Goal: Task Accomplishment & Management: Use online tool/utility

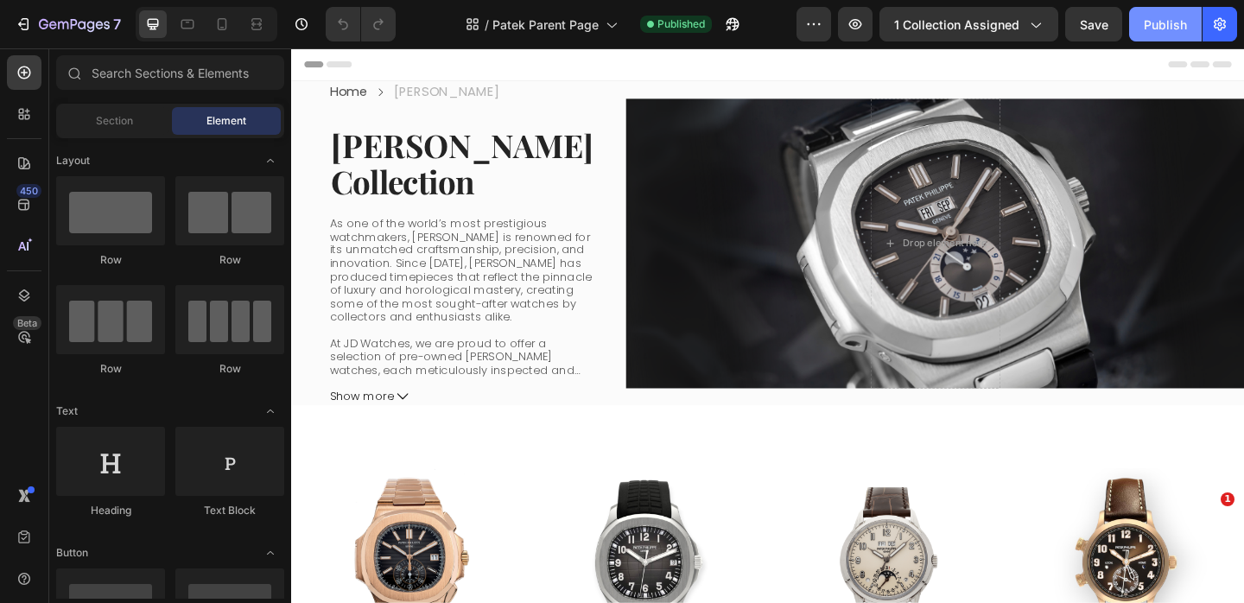
click at [1156, 37] on button "Publish" at bounding box center [1165, 24] width 73 height 35
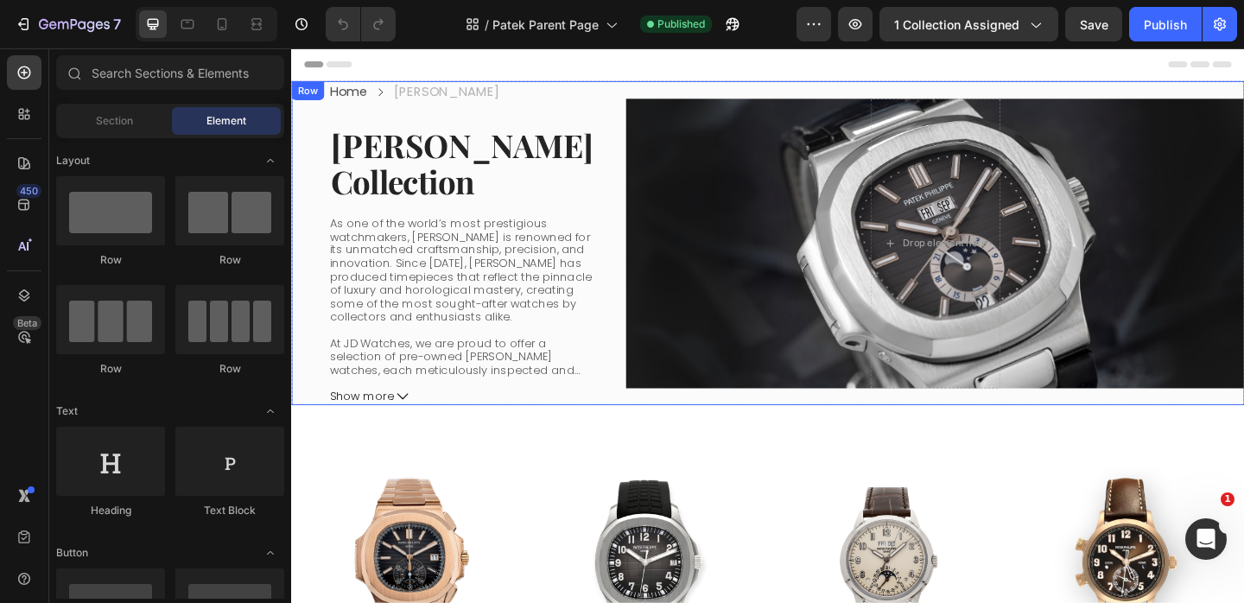
click at [764, 86] on div "Drop element here Collection Banner" at bounding box center [991, 260] width 673 height 352
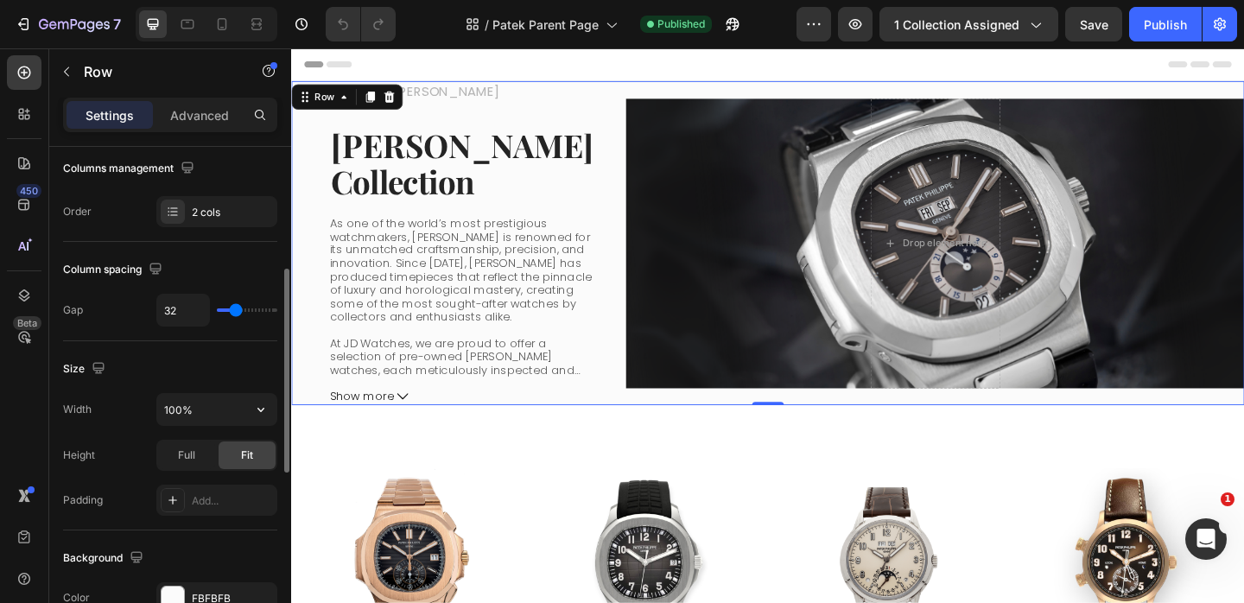
scroll to position [285, 0]
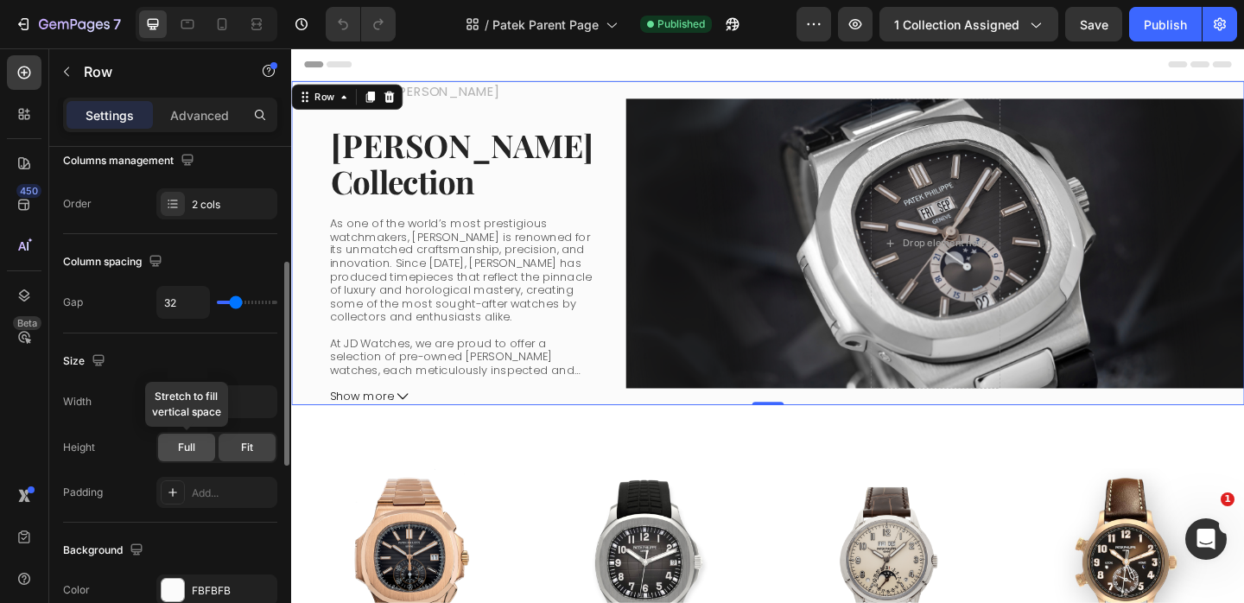
click at [182, 445] on span "Full" at bounding box center [186, 448] width 17 height 16
click at [242, 444] on span "Fit" at bounding box center [247, 448] width 12 height 16
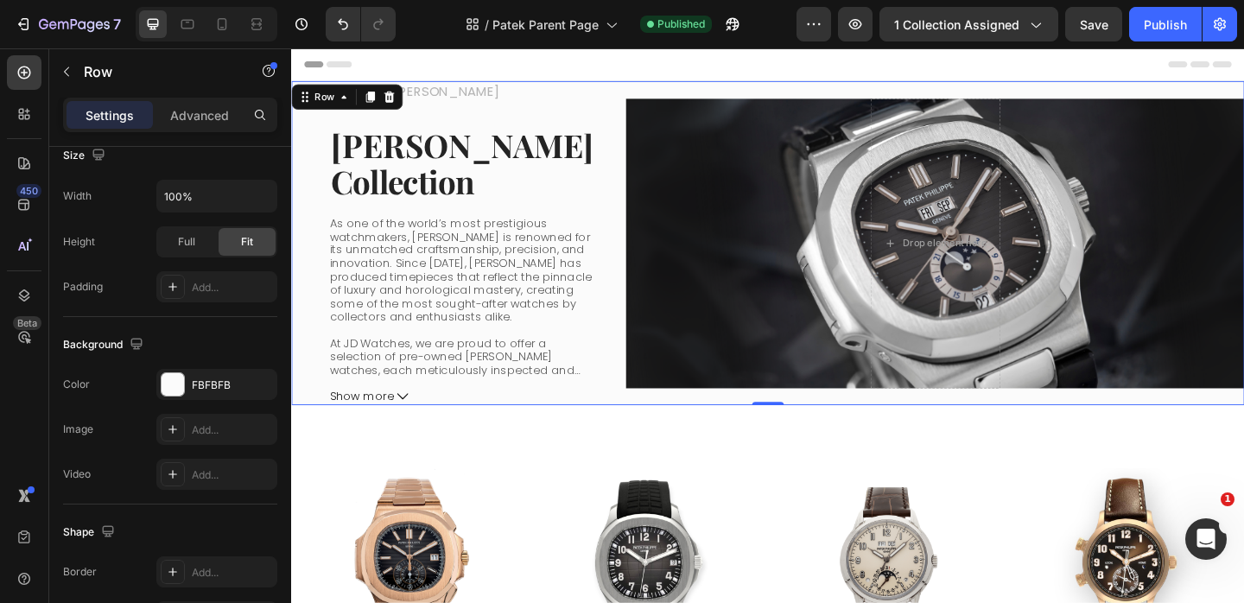
scroll to position [0, 0]
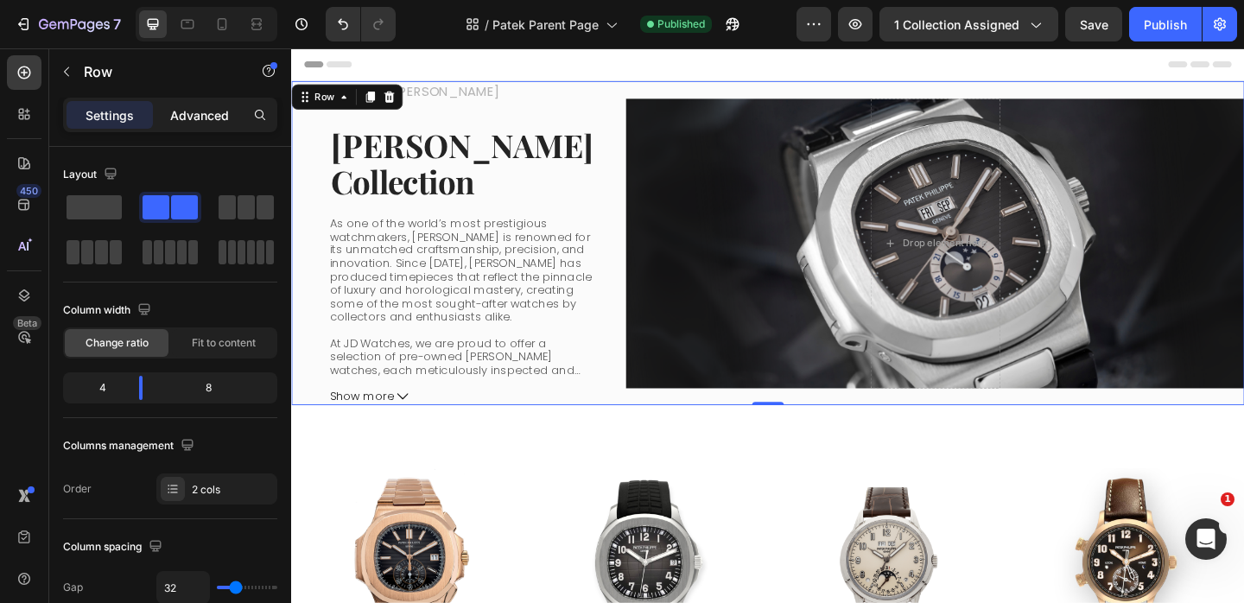
click at [195, 118] on p "Advanced" at bounding box center [199, 115] width 59 height 18
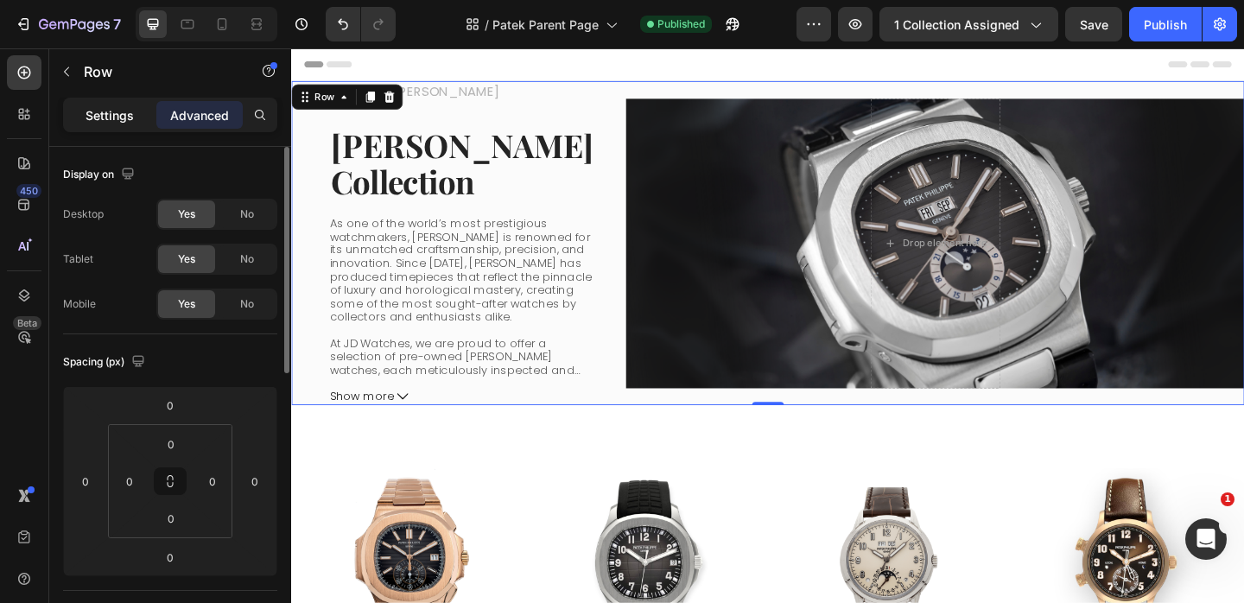
click at [108, 118] on p "Settings" at bounding box center [110, 115] width 48 height 18
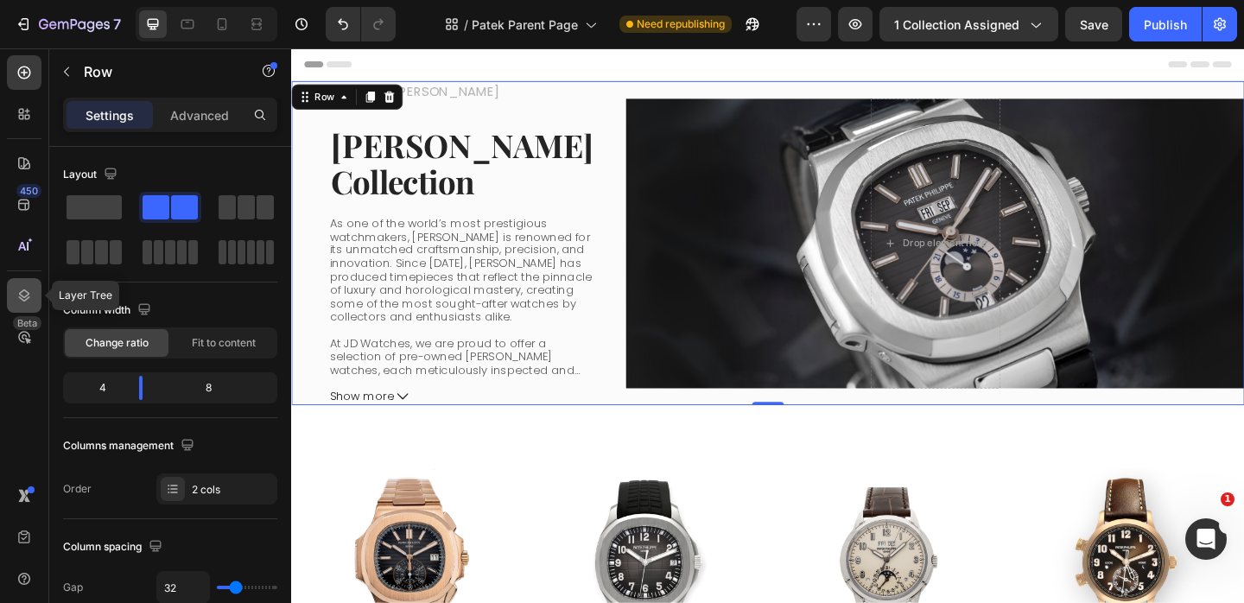
click at [22, 292] on icon at bounding box center [24, 295] width 17 height 17
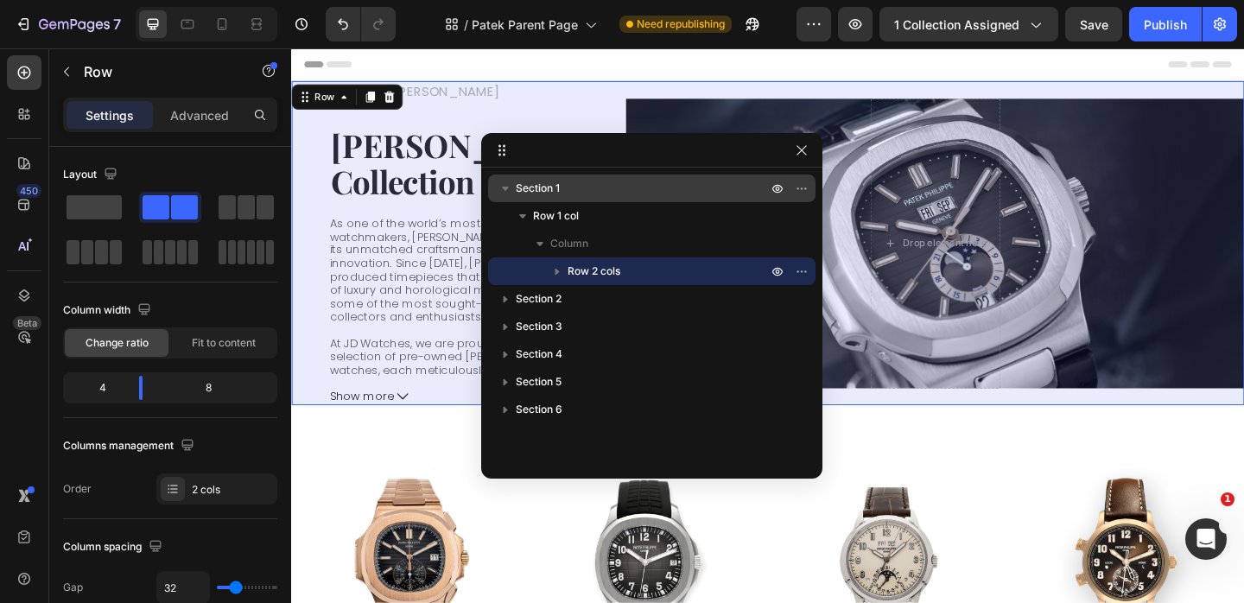
click at [595, 189] on p "Section 1" at bounding box center [643, 188] width 255 height 17
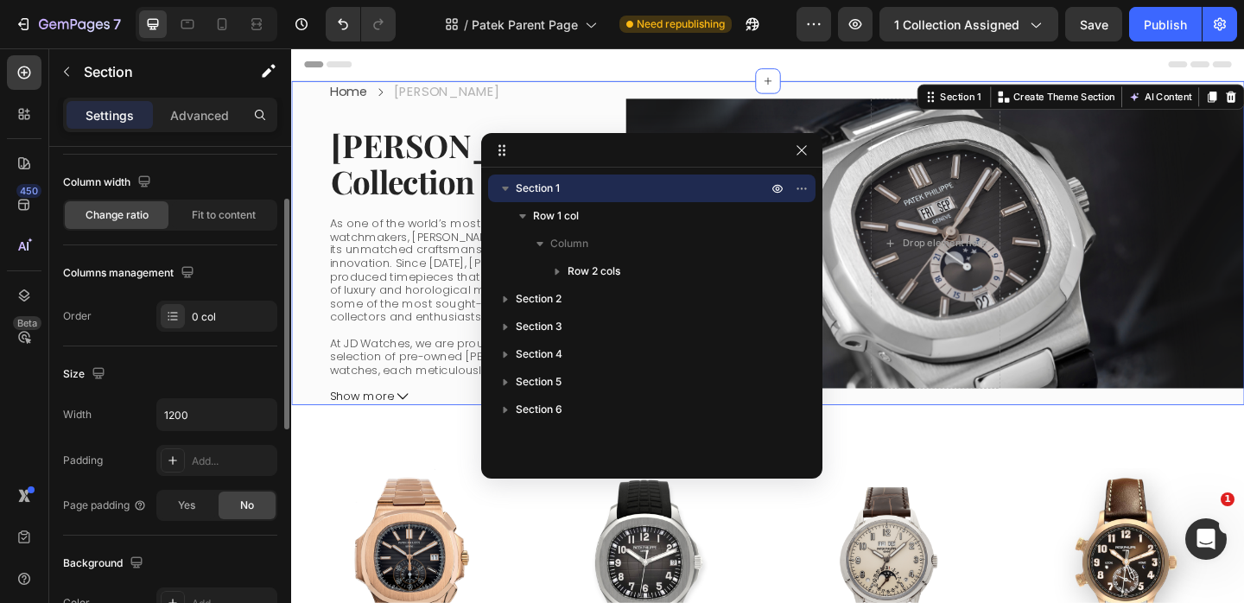
scroll to position [130, 0]
click at [211, 403] on input "1200" at bounding box center [216, 412] width 119 height 31
click at [257, 413] on icon "button" at bounding box center [260, 411] width 17 height 17
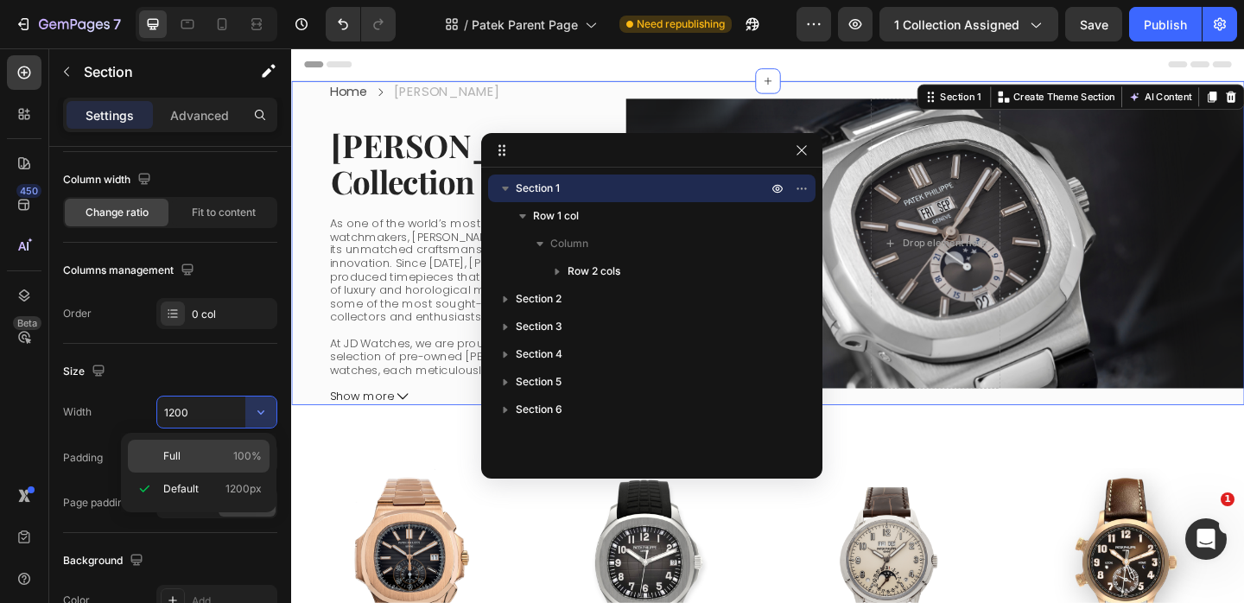
click at [195, 456] on p "Full 100%" at bounding box center [212, 456] width 98 height 16
type input "100%"
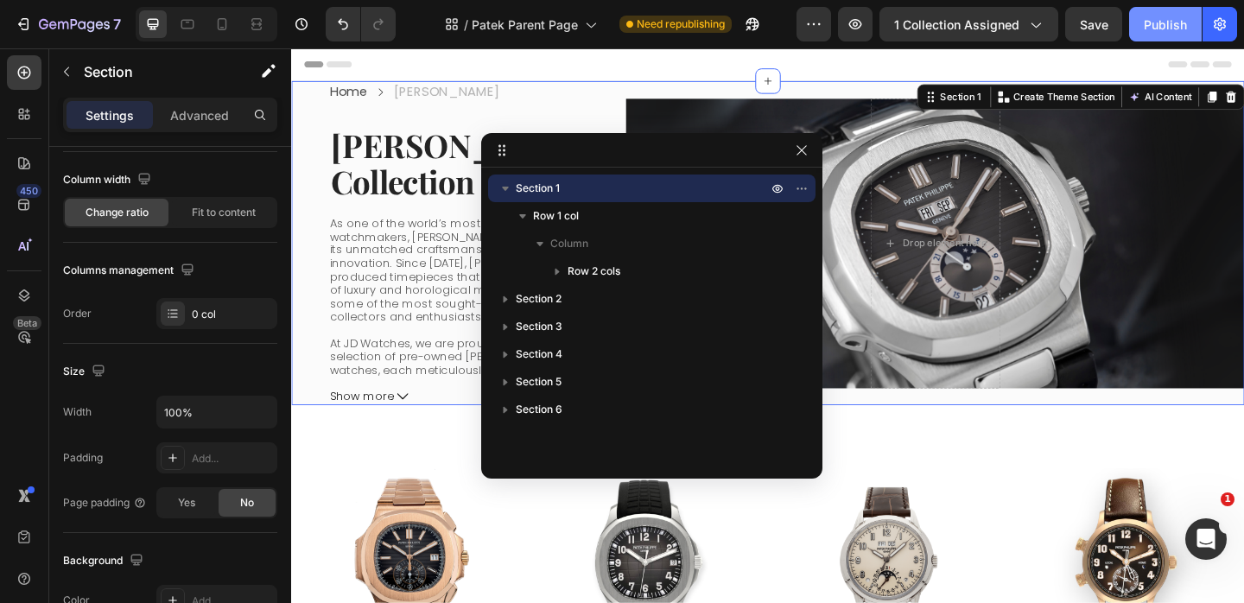
click at [1166, 24] on div "Publish" at bounding box center [1165, 25] width 43 height 18
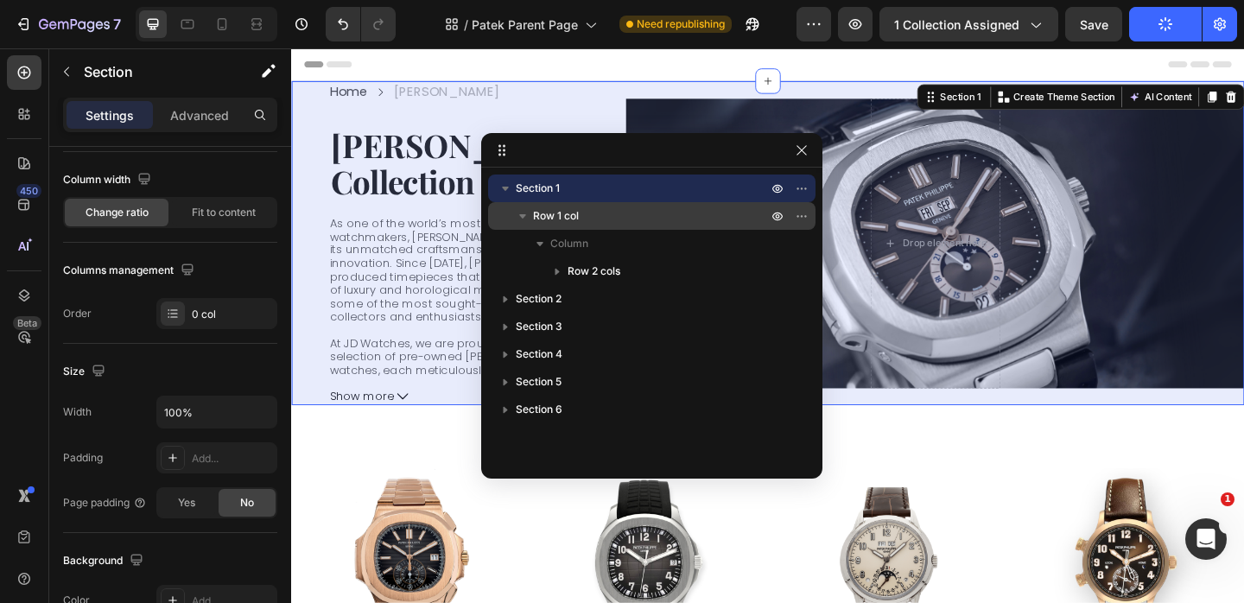
click at [569, 211] on span "Row 1 col" at bounding box center [556, 215] width 46 height 17
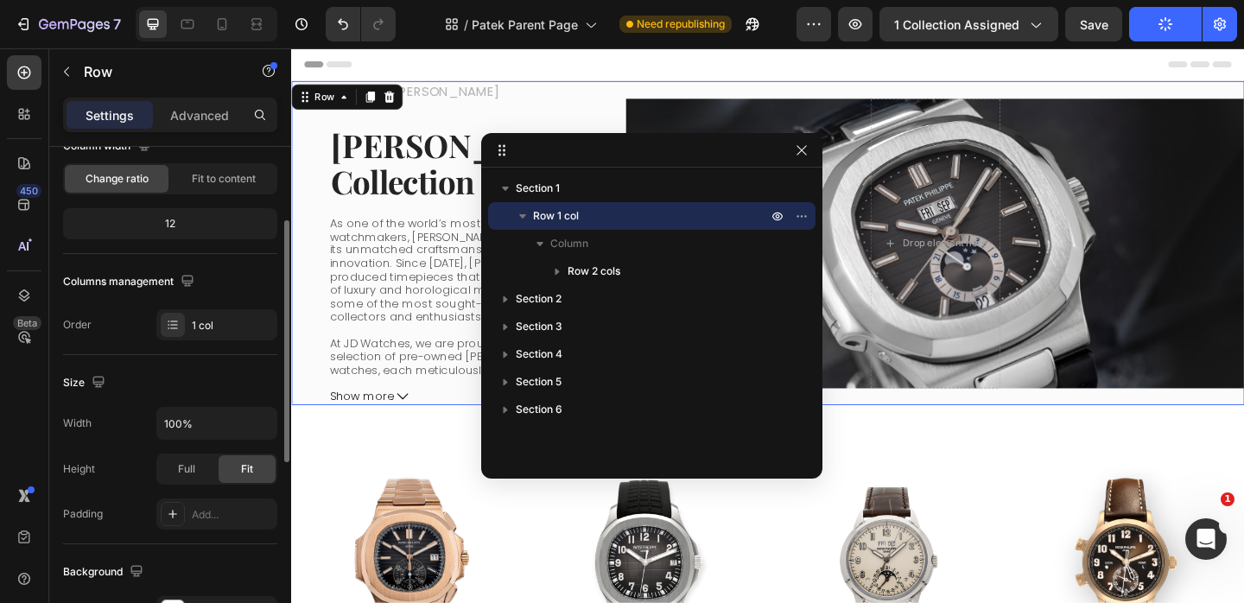
scroll to position [171, 0]
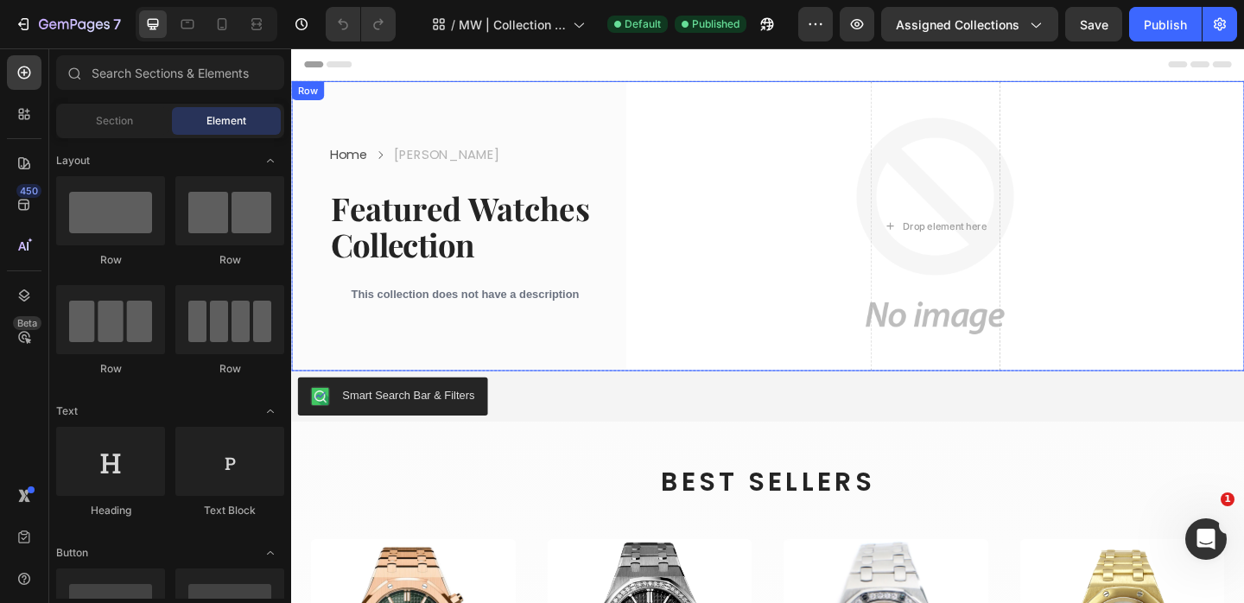
click at [313, 98] on div "Row" at bounding box center [309, 94] width 29 height 16
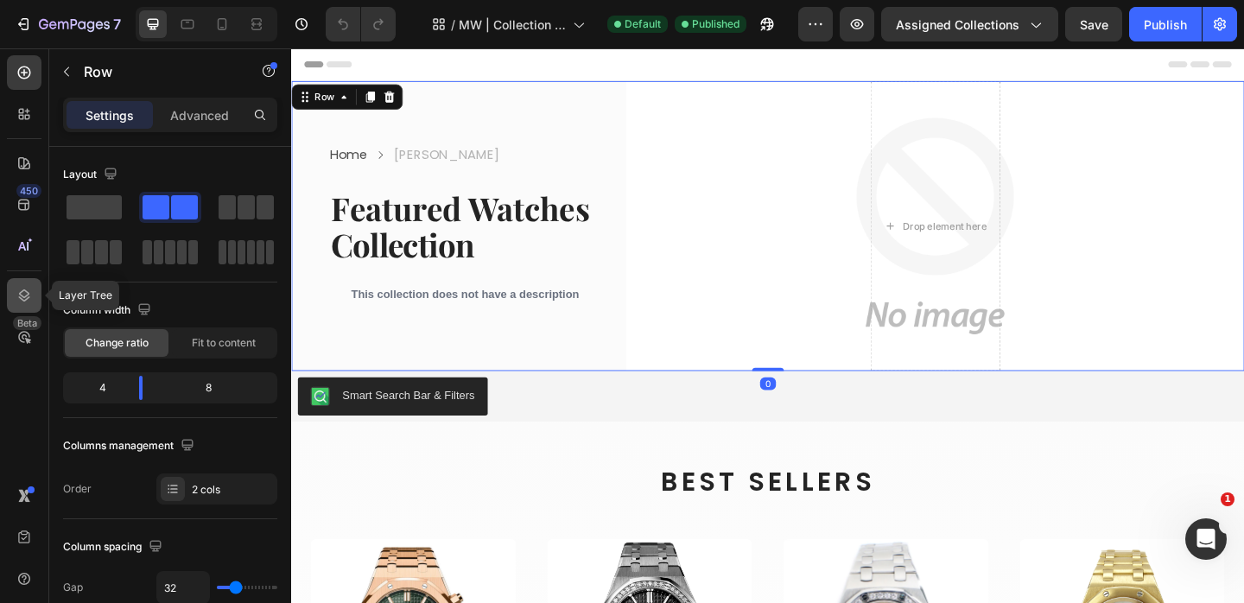
click at [23, 297] on icon at bounding box center [24, 295] width 11 height 12
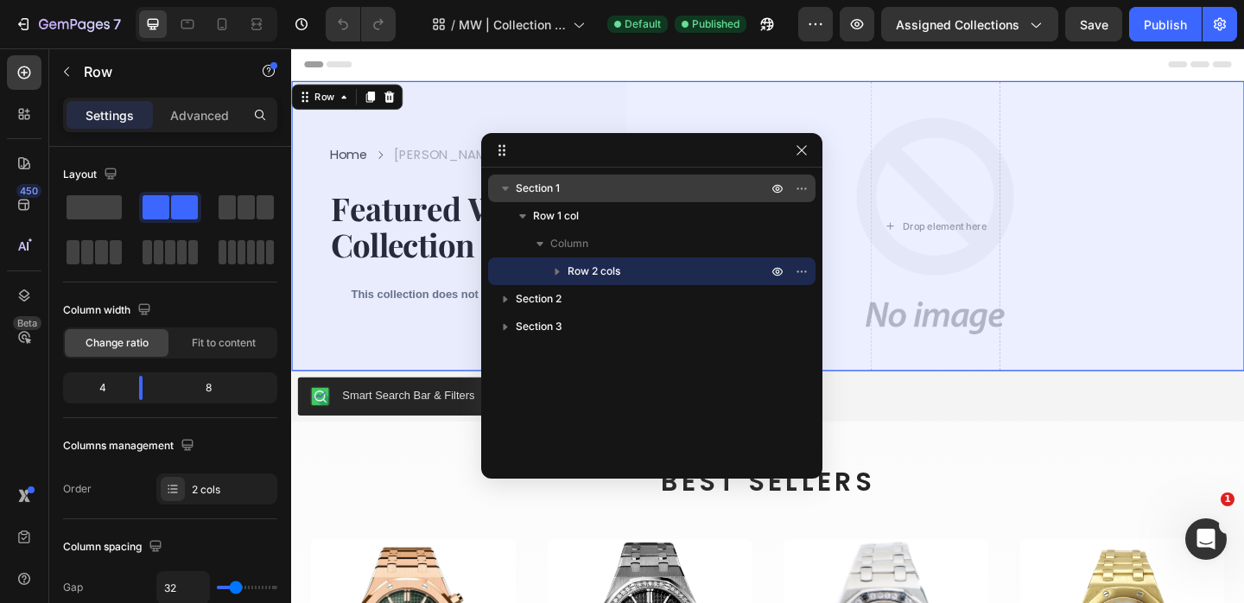
click at [555, 183] on span "Section 1" at bounding box center [538, 188] width 44 height 17
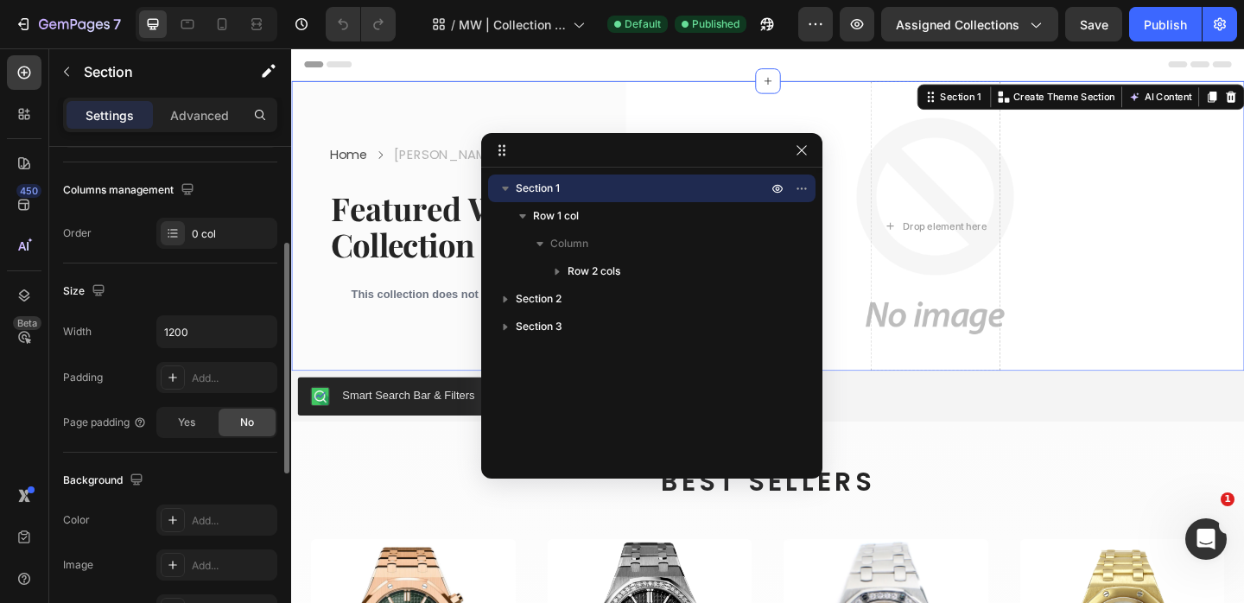
scroll to position [216, 0]
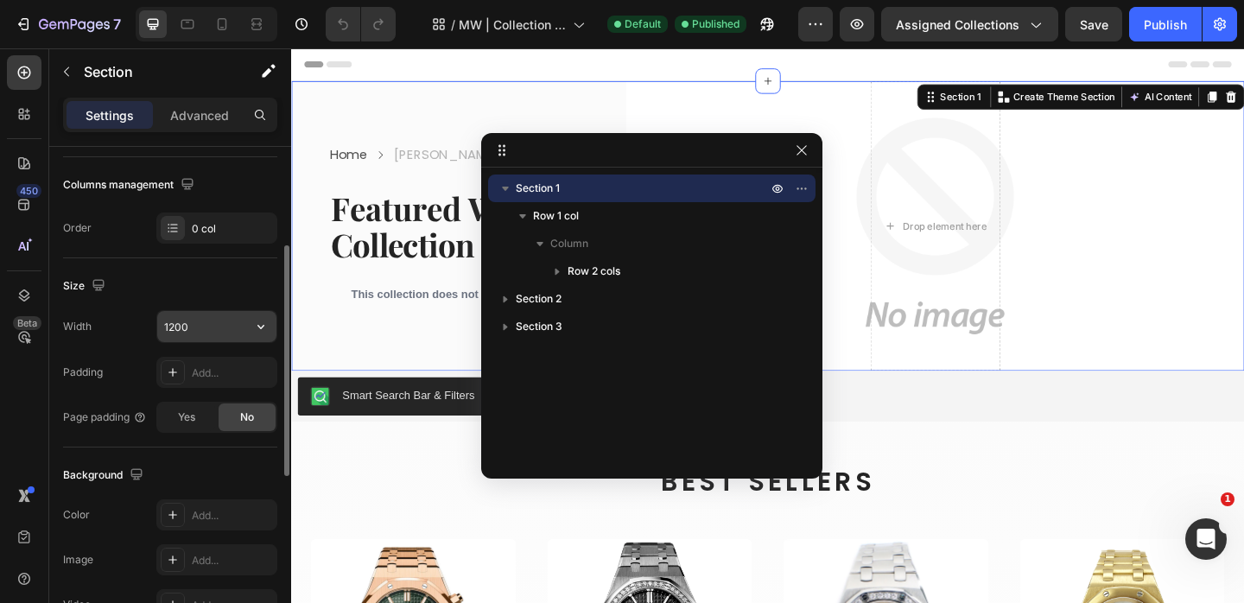
click at [198, 333] on input "1200" at bounding box center [216, 326] width 119 height 31
click at [265, 326] on icon "button" at bounding box center [260, 326] width 17 height 17
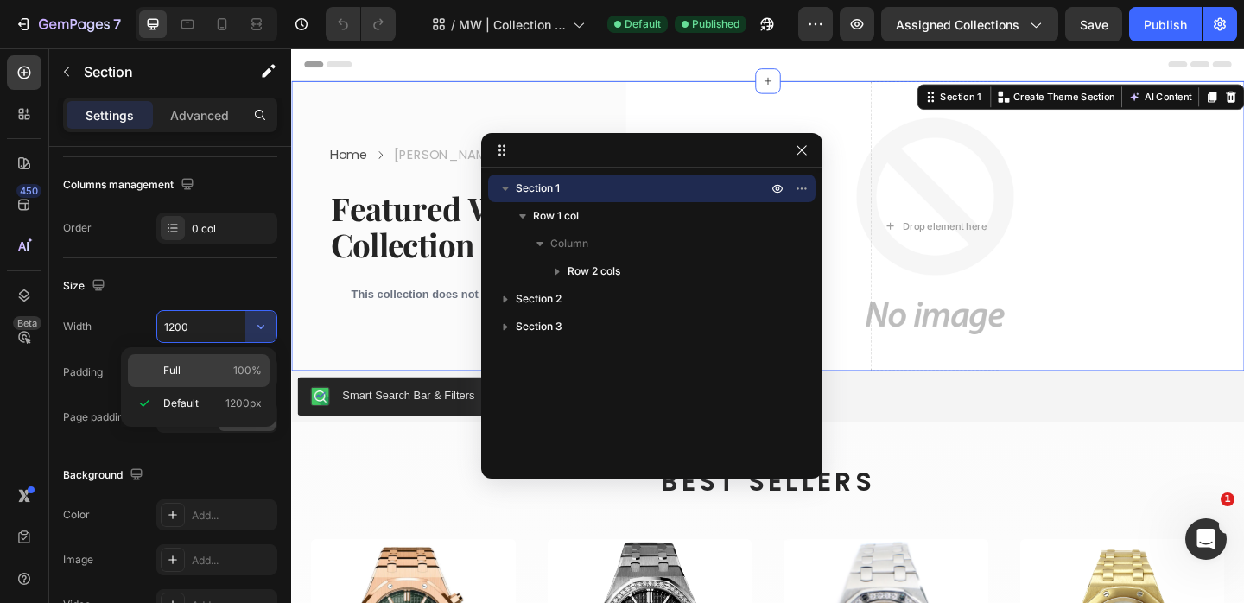
click at [225, 375] on p "Full 100%" at bounding box center [212, 371] width 98 height 16
type input "100%"
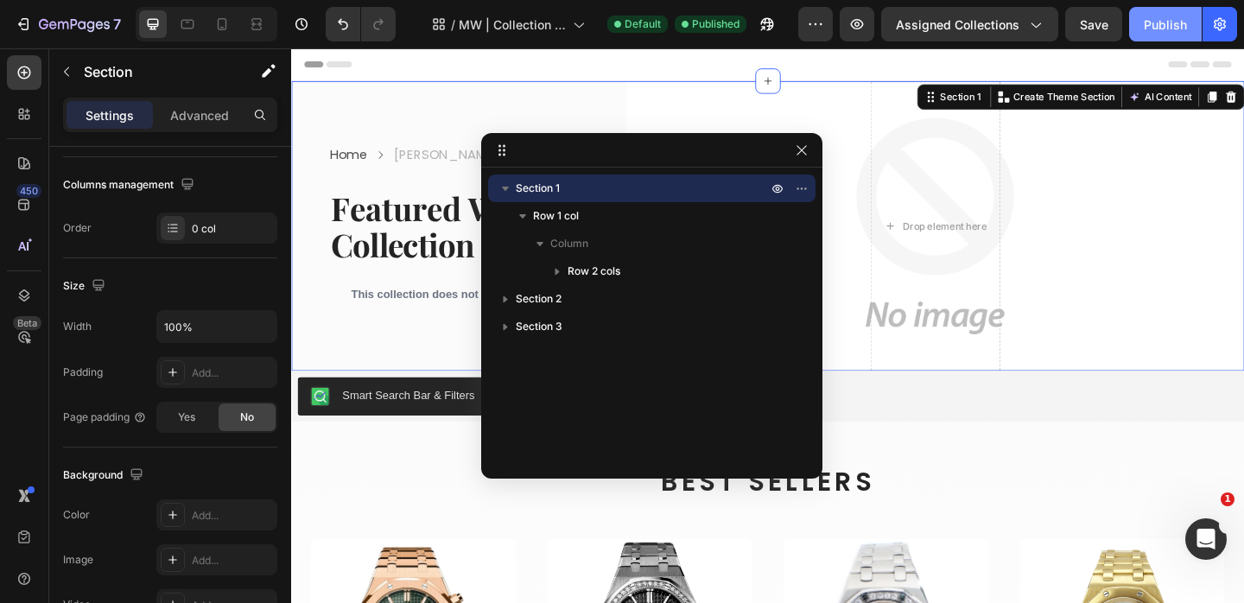
click at [1147, 18] on div "Publish" at bounding box center [1165, 25] width 43 height 18
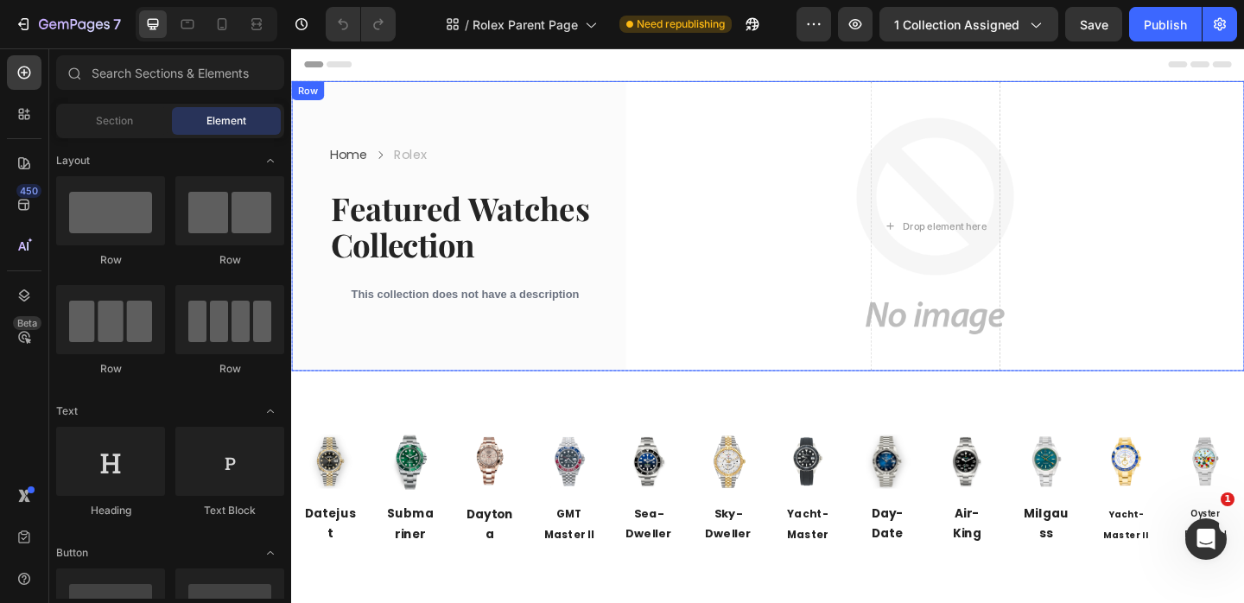
click at [308, 97] on div "Row" at bounding box center [309, 94] width 29 height 16
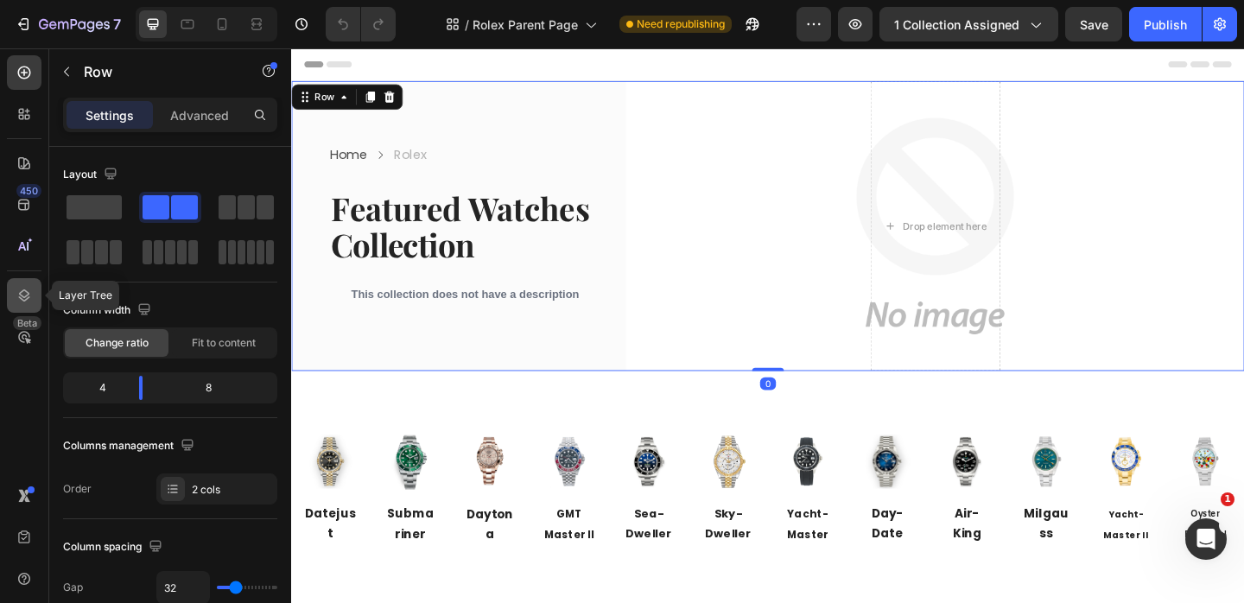
click at [18, 301] on icon at bounding box center [24, 295] width 17 height 17
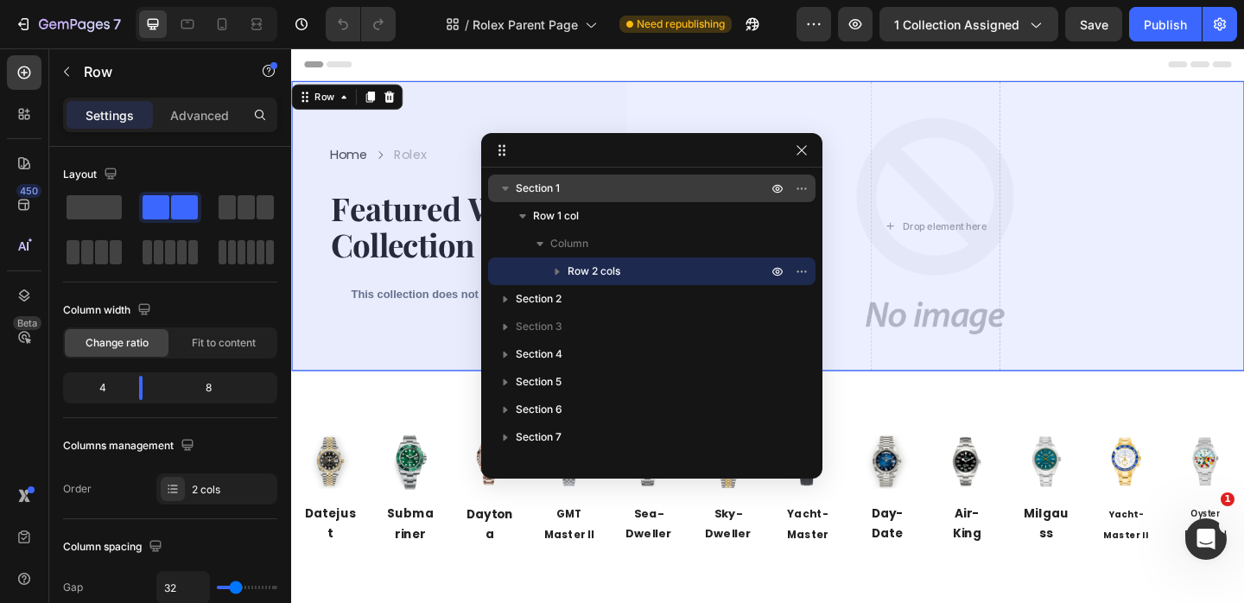
click at [599, 198] on div "Section 1" at bounding box center [652, 189] width 314 height 28
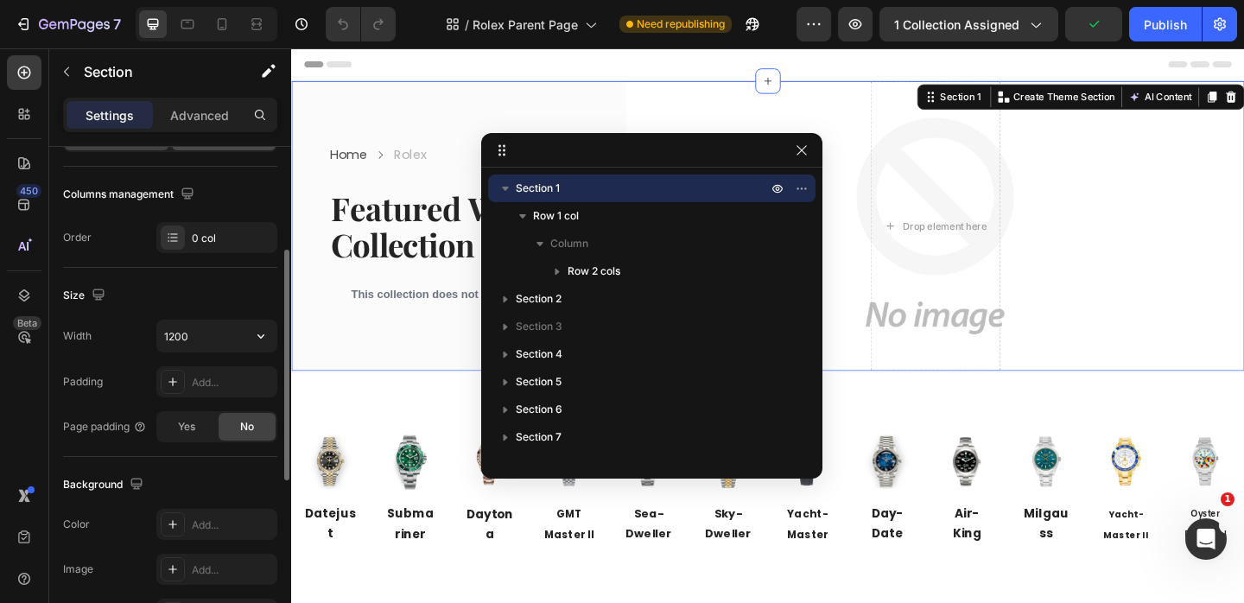
scroll to position [213, 0]
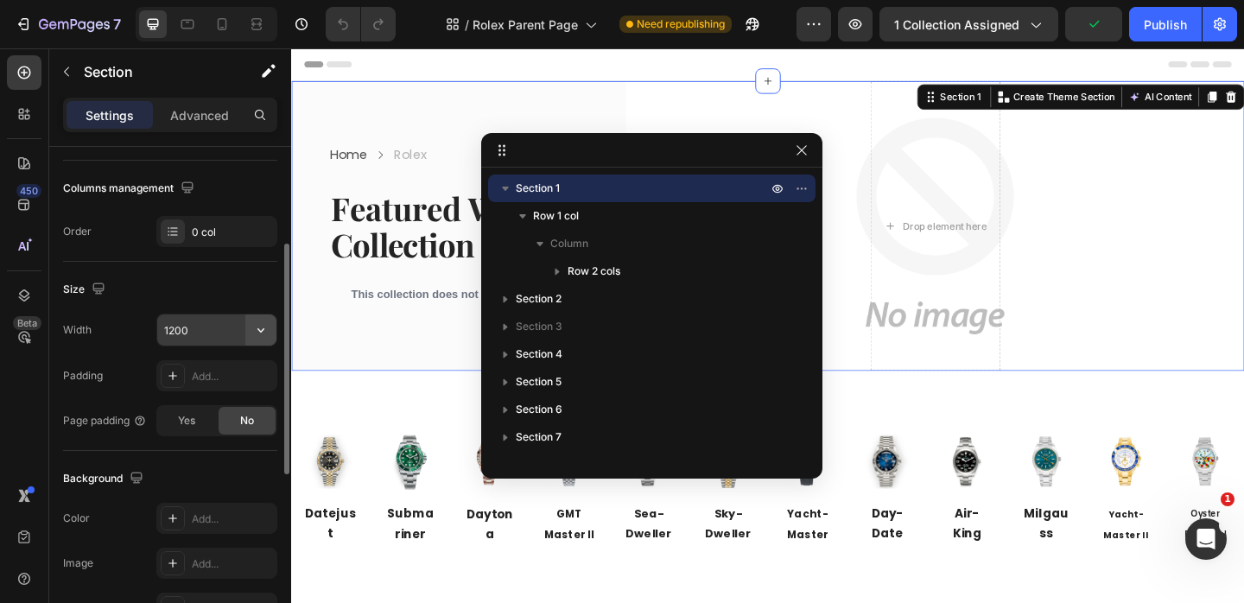
click at [263, 333] on icon "button" at bounding box center [260, 329] width 17 height 17
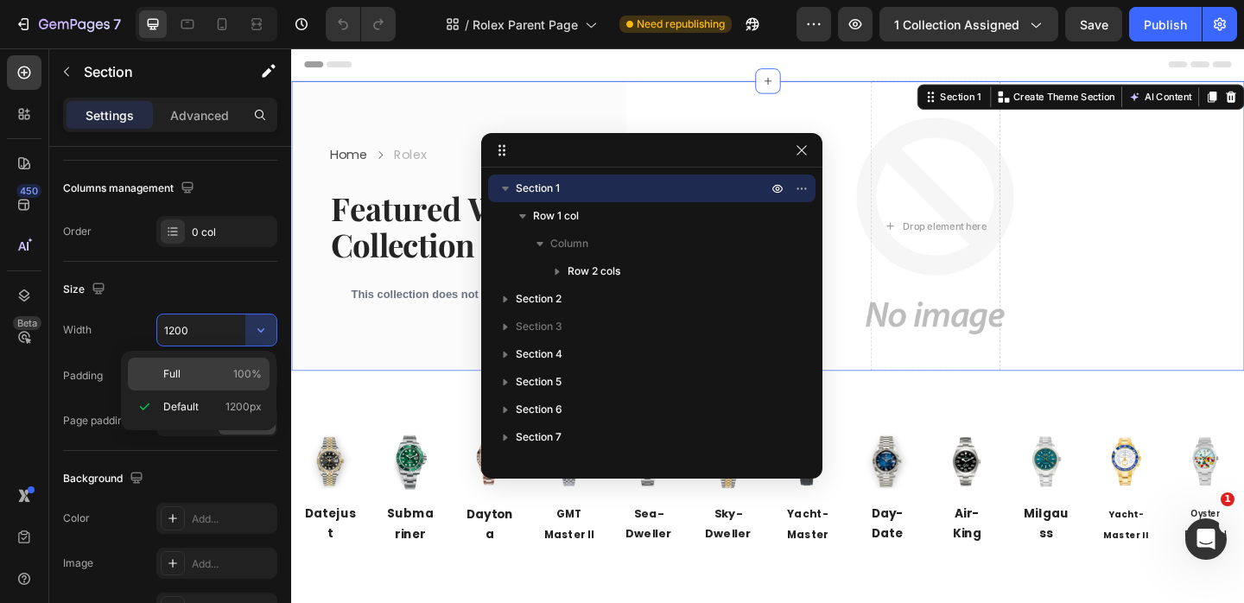
click at [225, 383] on div "Full 100%" at bounding box center [199, 374] width 142 height 33
type input "100%"
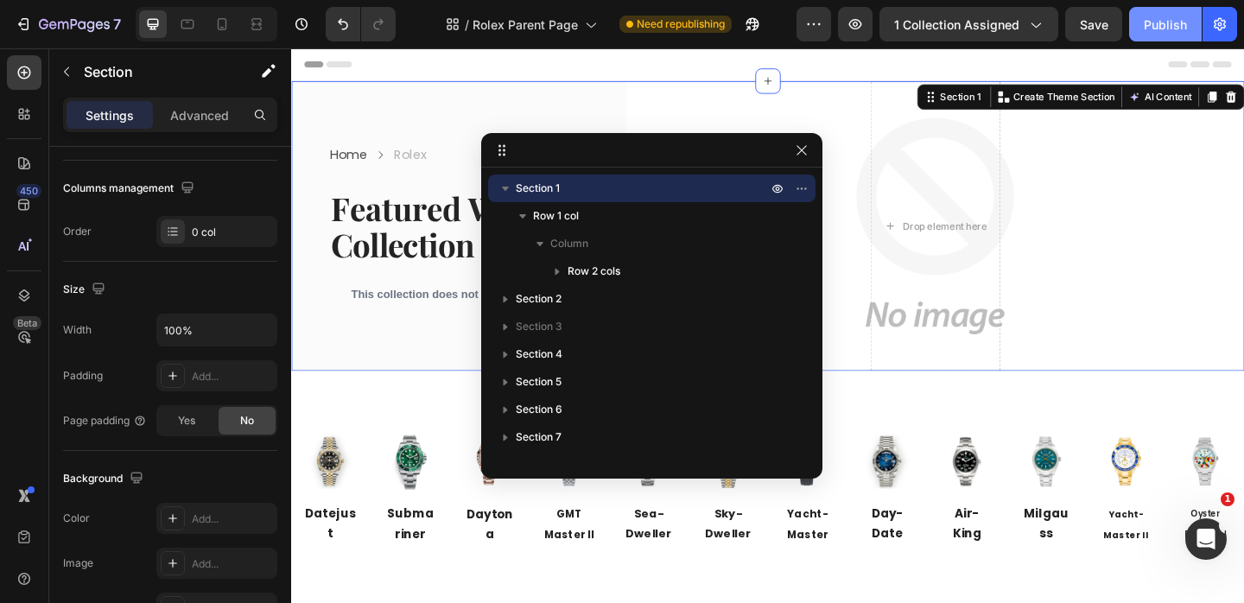
click at [1162, 35] on button "Publish" at bounding box center [1165, 24] width 73 height 35
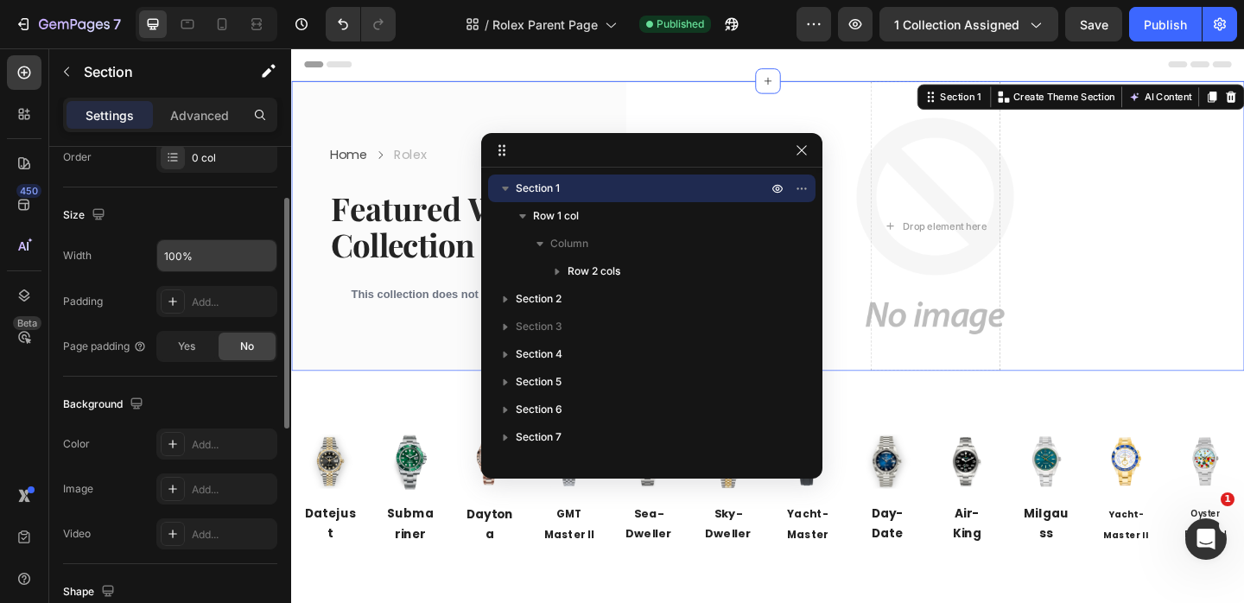
scroll to position [0, 0]
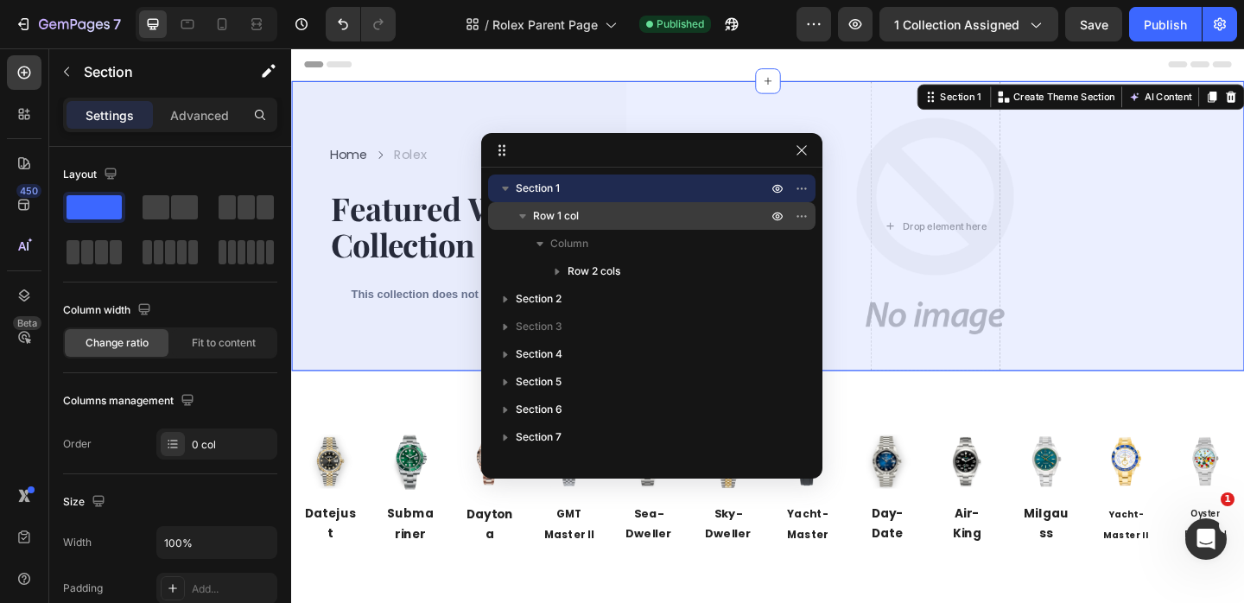
click at [532, 225] on div "Row 1 col" at bounding box center [652, 216] width 314 height 28
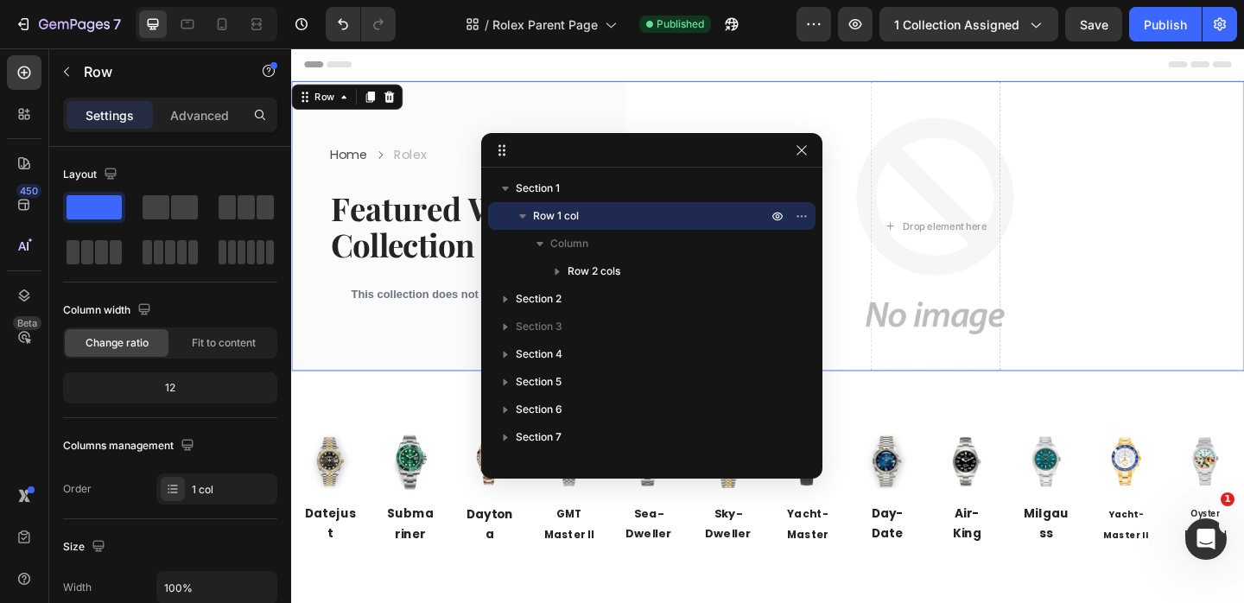
click at [187, 129] on div "Settings Advanced" at bounding box center [170, 115] width 214 height 35
click at [191, 116] on p "Advanced" at bounding box center [199, 115] width 59 height 18
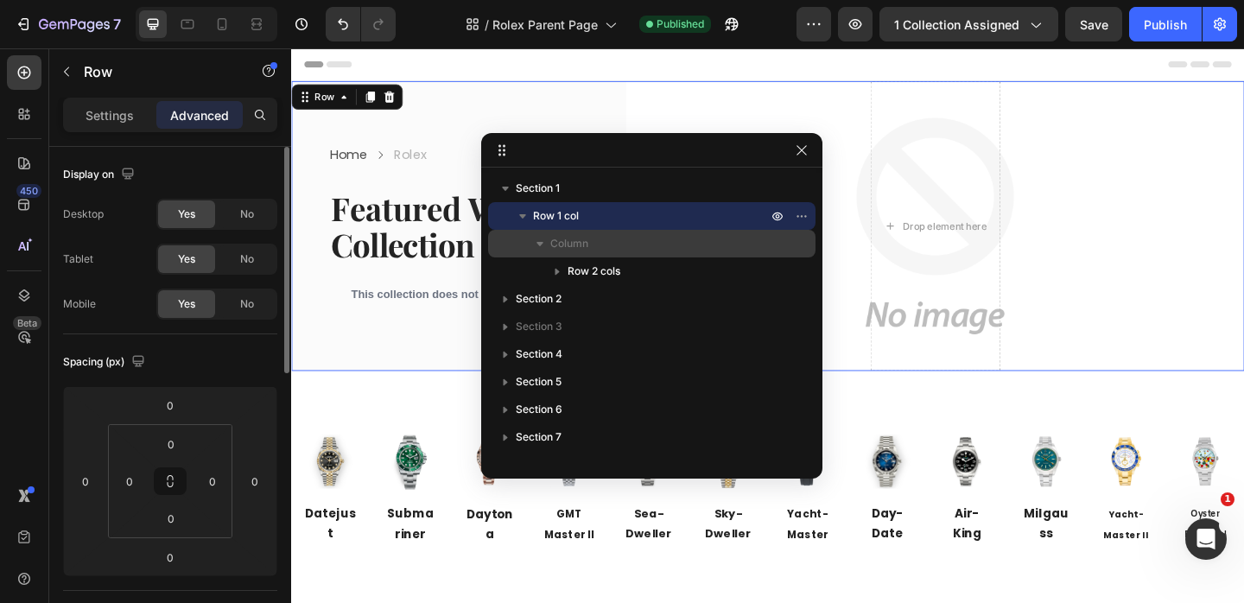
click at [569, 238] on span "Column" at bounding box center [569, 243] width 38 height 17
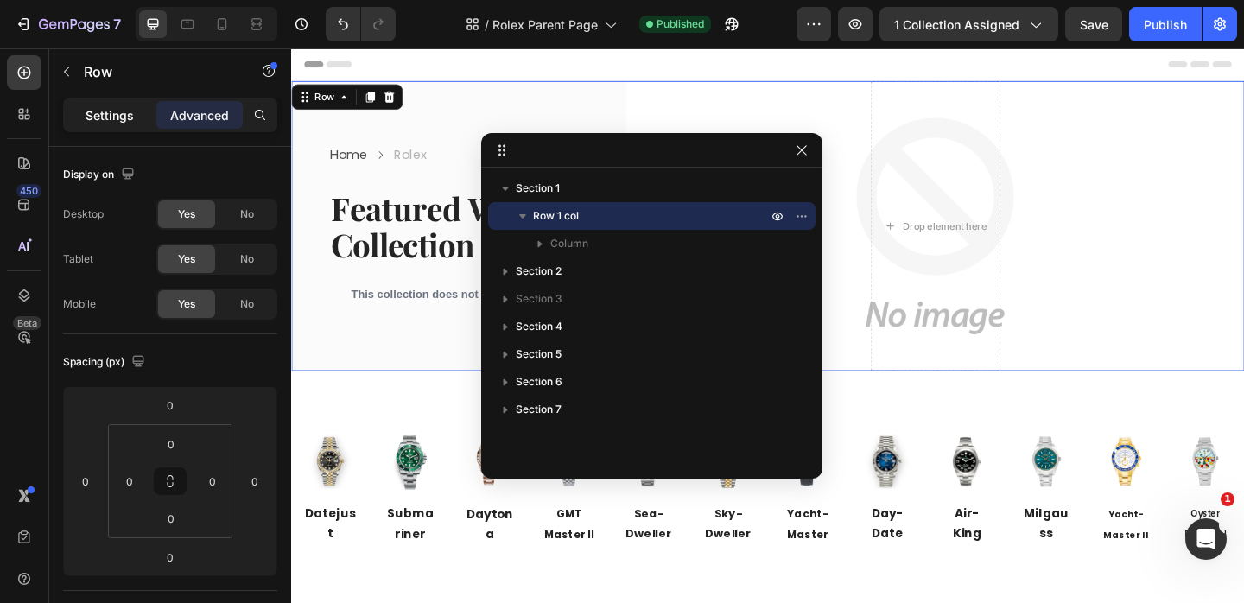
click at [108, 114] on p "Settings" at bounding box center [110, 115] width 48 height 18
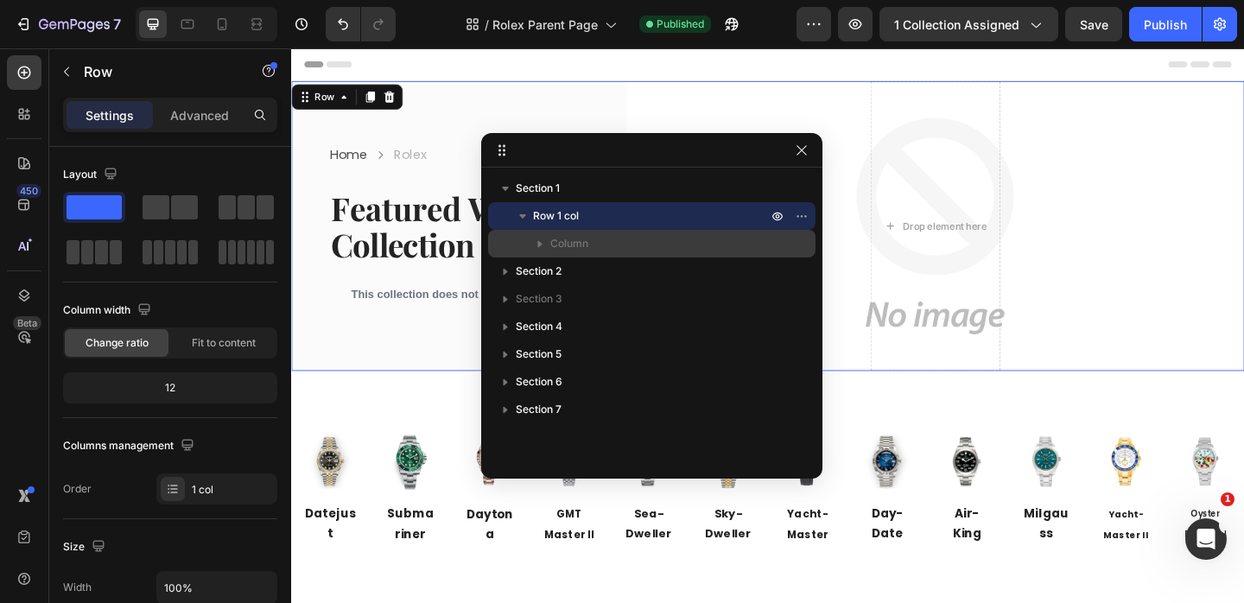
click at [618, 245] on p "Column" at bounding box center [660, 243] width 220 height 17
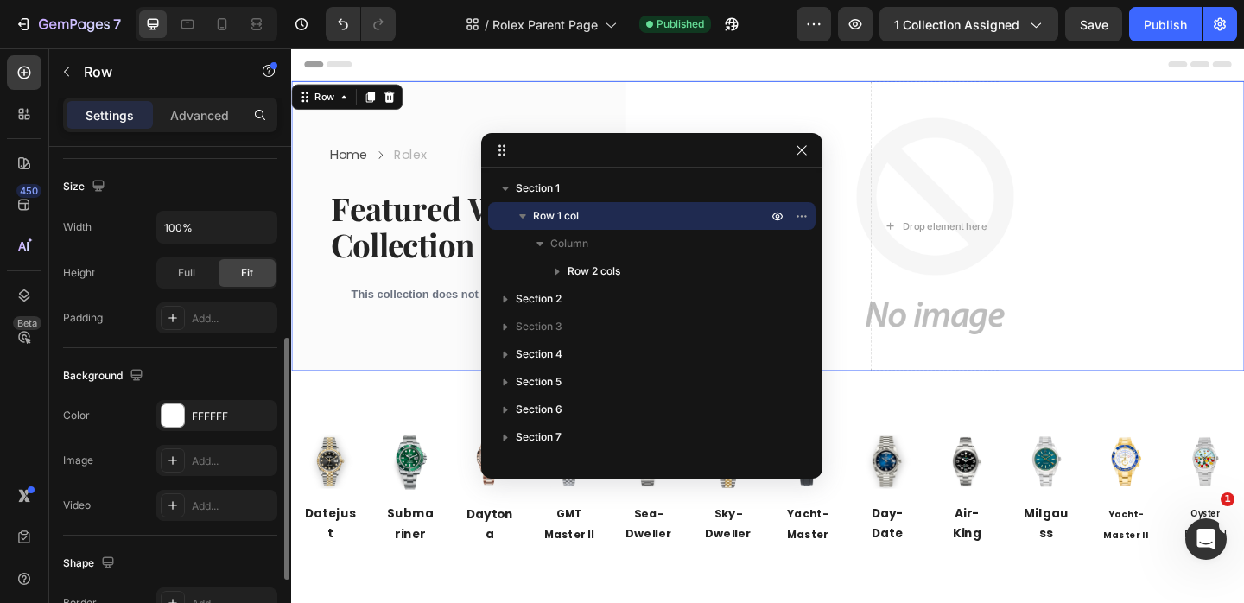
scroll to position [356, 0]
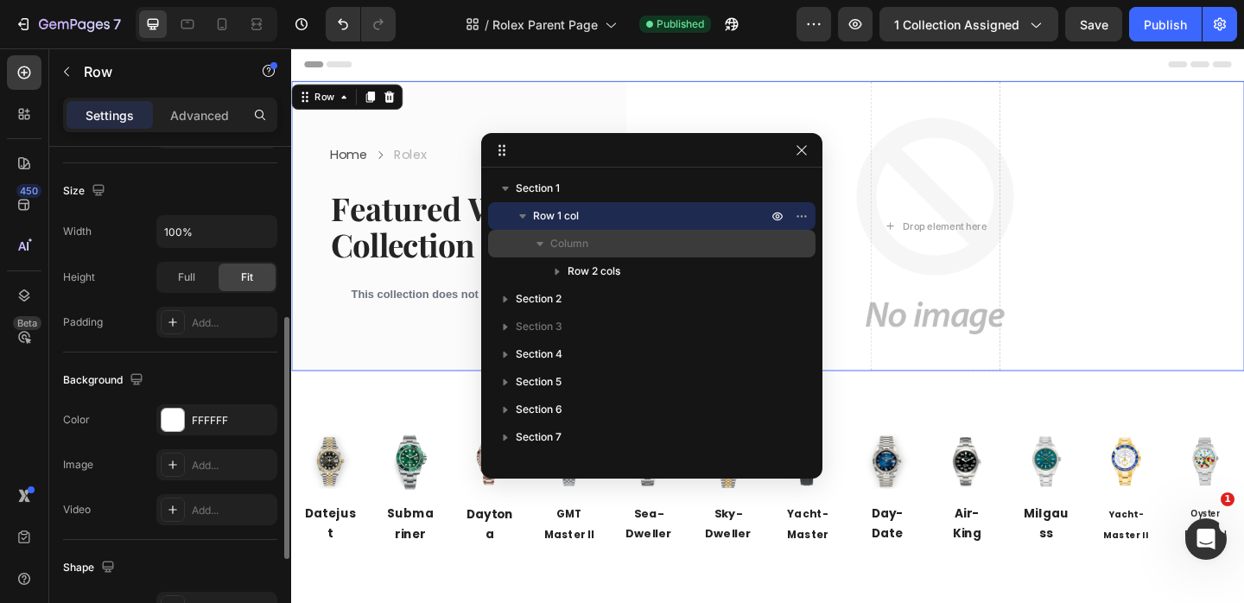
click at [577, 244] on span "Column" at bounding box center [569, 243] width 38 height 17
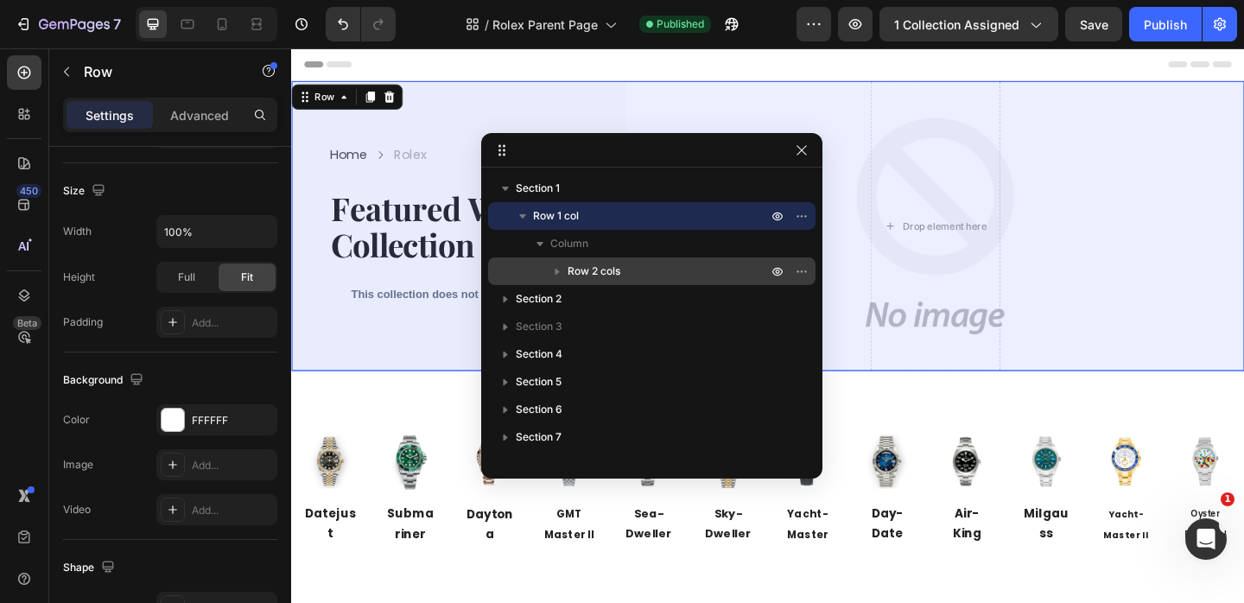
click at [595, 270] on span "Row 2 cols" at bounding box center [594, 271] width 53 height 17
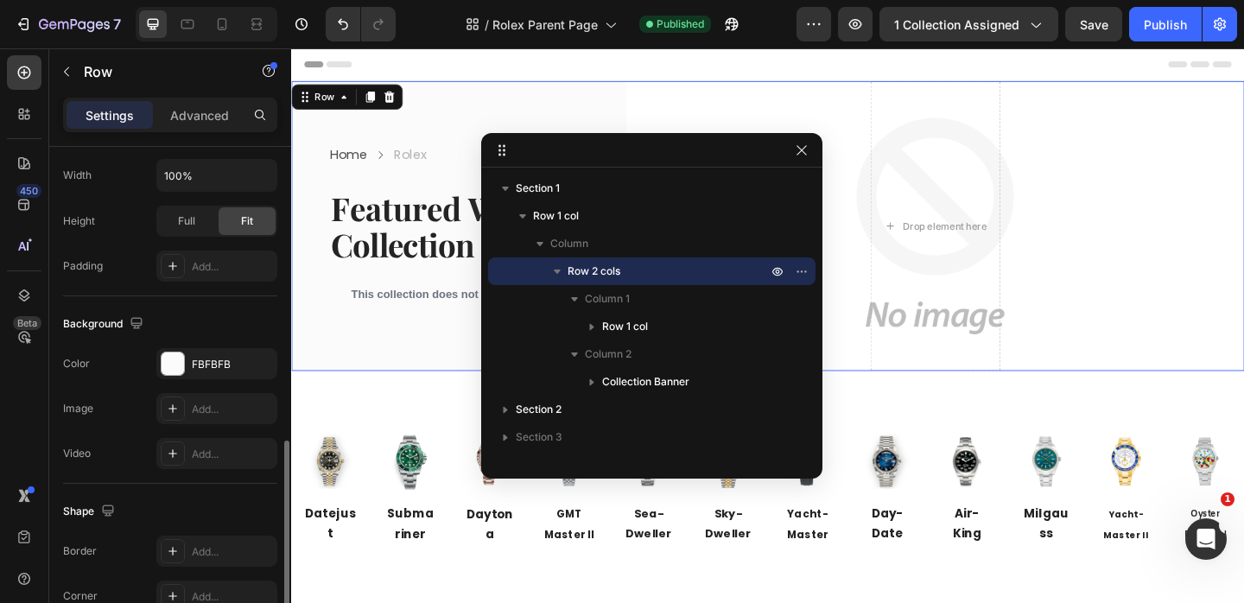
scroll to position [746, 0]
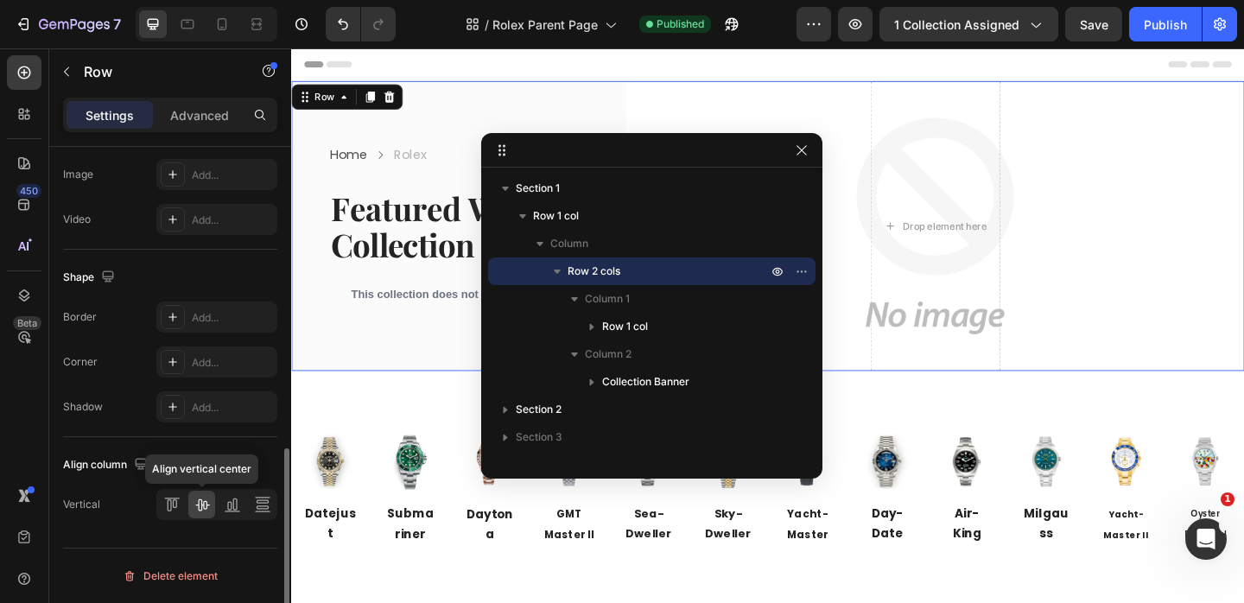
click at [204, 507] on icon at bounding box center [202, 504] width 17 height 17
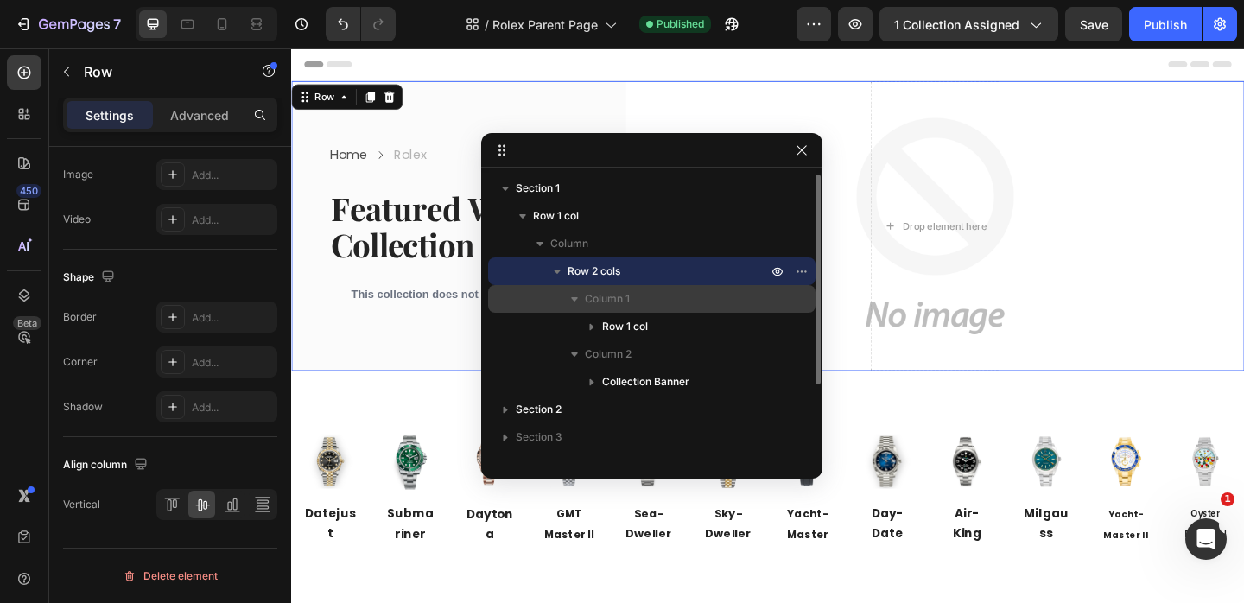
click at [628, 298] on span "Column 1" at bounding box center [607, 298] width 45 height 17
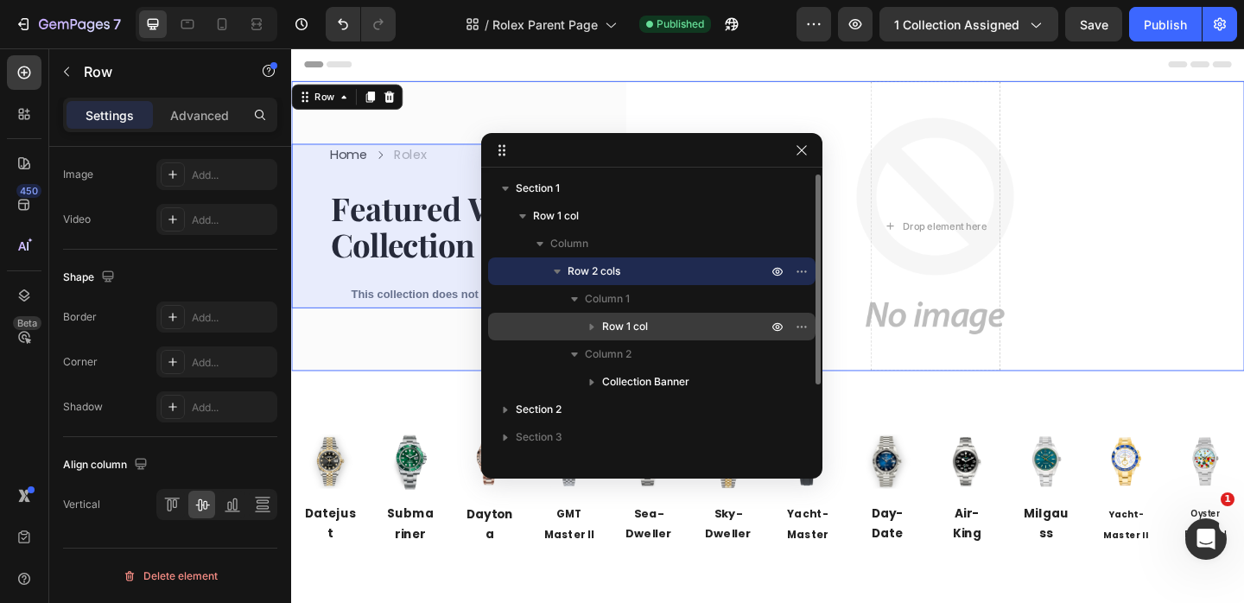
click at [589, 323] on icon "button" at bounding box center [591, 326] width 17 height 17
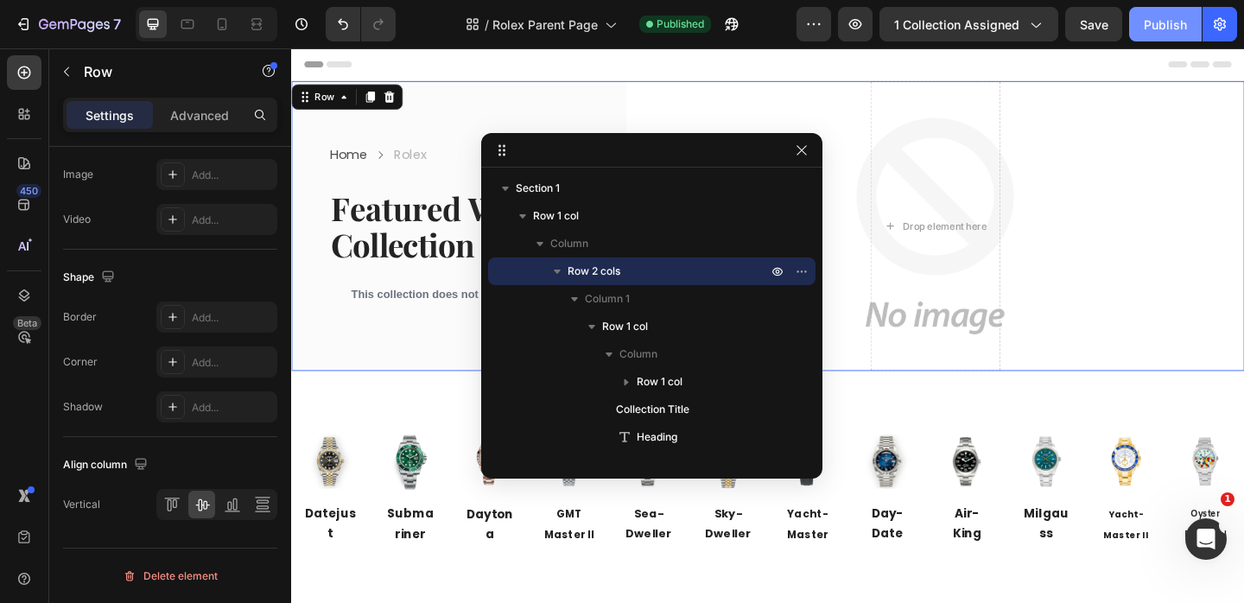
click at [1170, 20] on div "Publish" at bounding box center [1165, 25] width 43 height 18
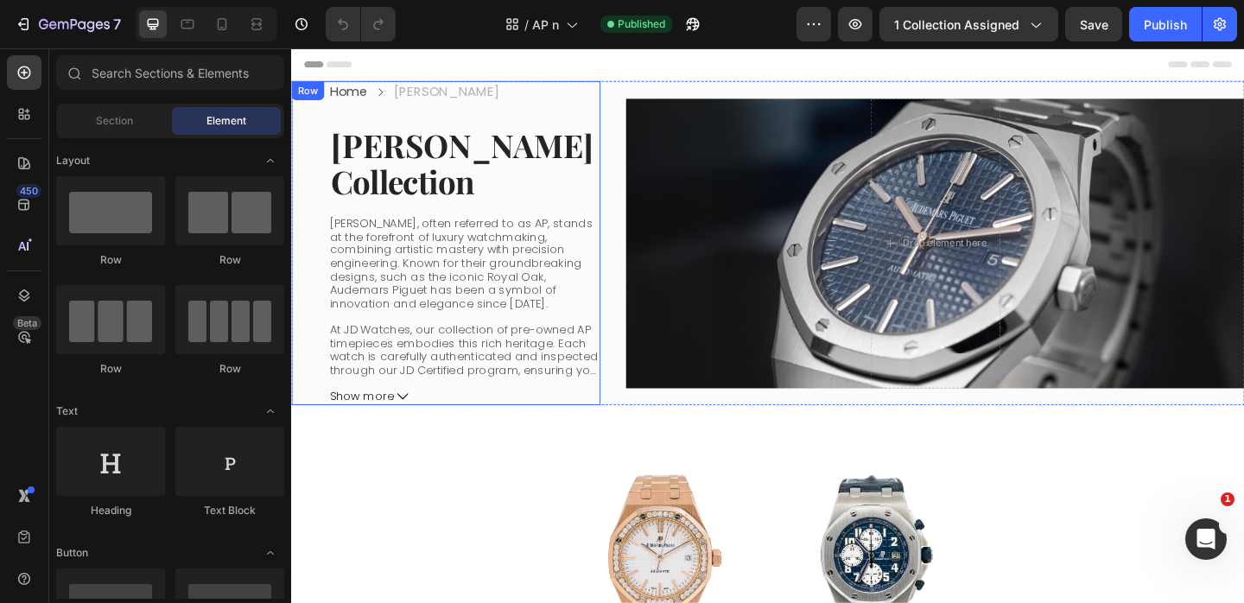
click at [315, 91] on div "Row" at bounding box center [309, 94] width 29 height 16
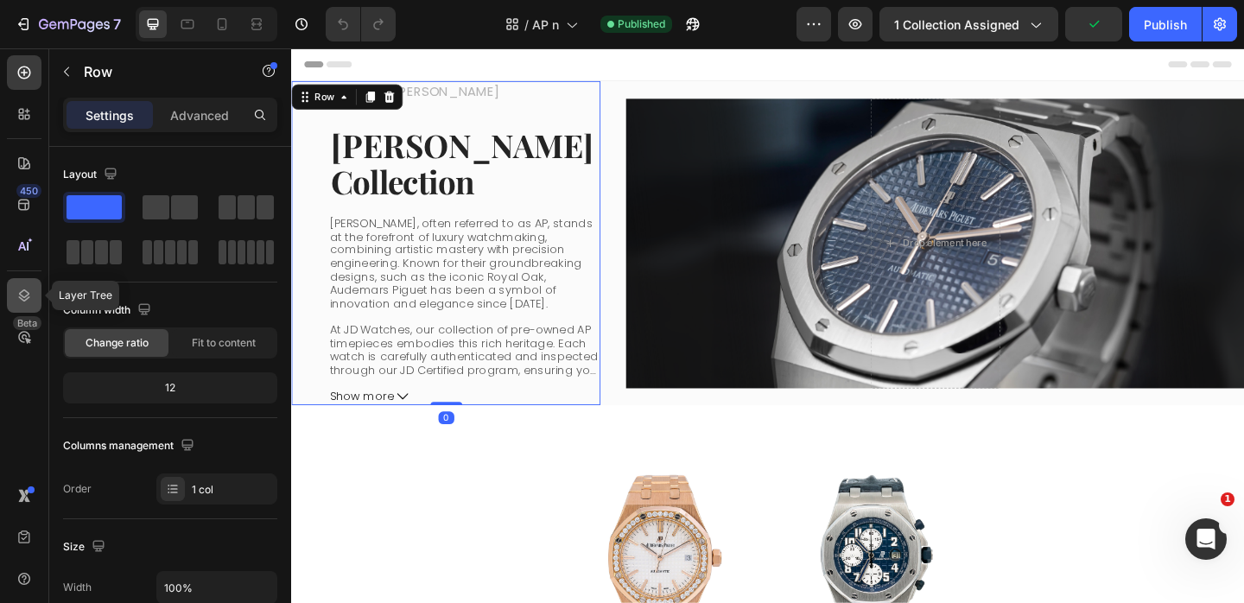
click at [32, 307] on div at bounding box center [24, 295] width 35 height 35
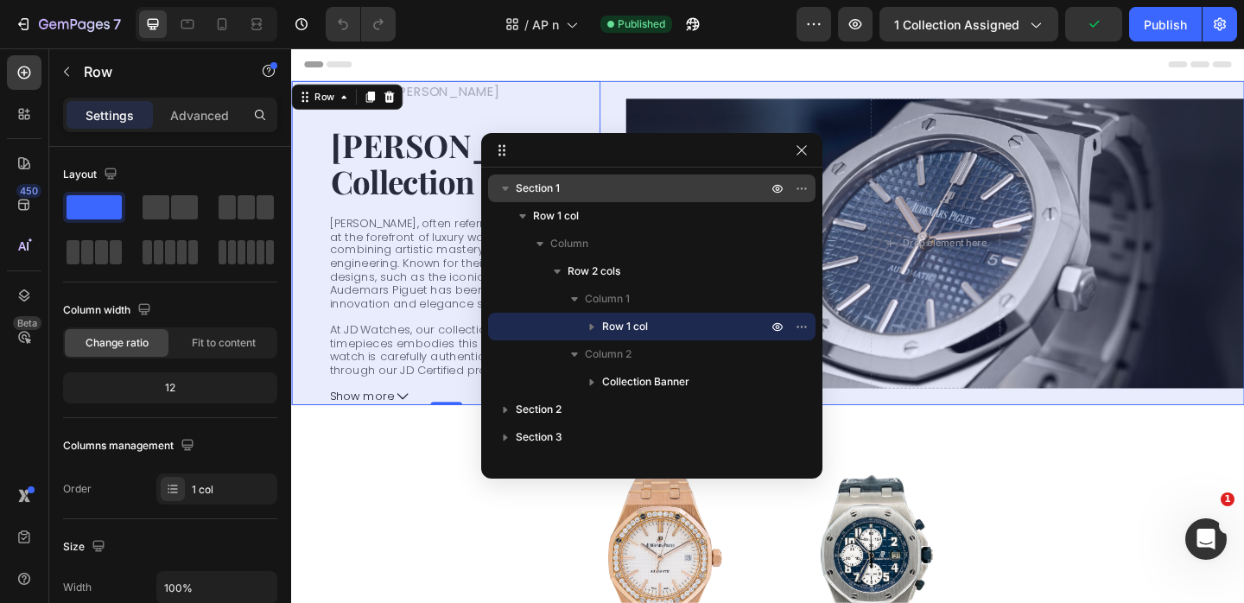
click at [559, 195] on span "Section 1" at bounding box center [538, 188] width 44 height 17
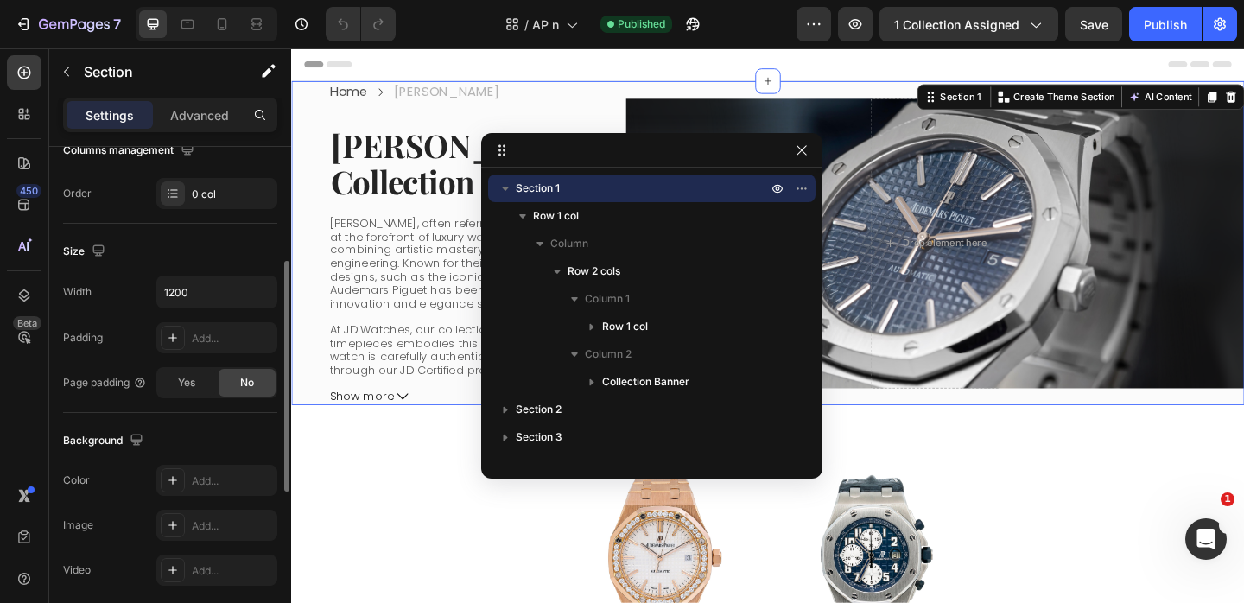
scroll to position [250, 0]
click at [195, 293] on input "1200" at bounding box center [216, 292] width 119 height 31
click at [256, 293] on icon "button" at bounding box center [260, 292] width 17 height 17
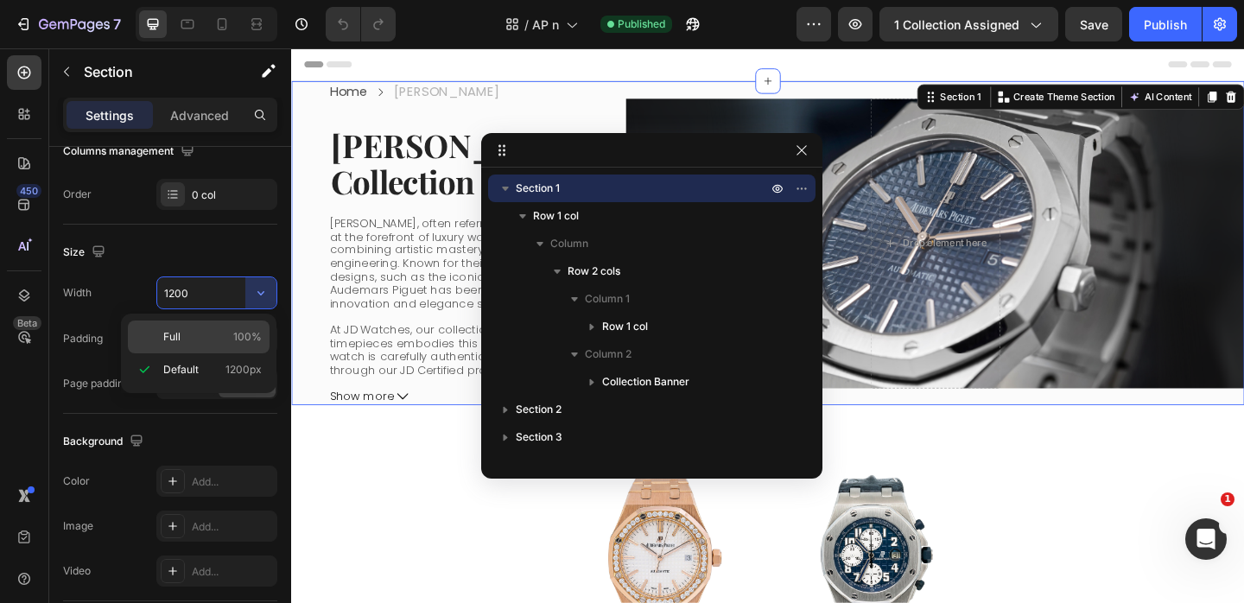
click at [228, 350] on div "Full 100%" at bounding box center [199, 337] width 142 height 33
type input "100%"
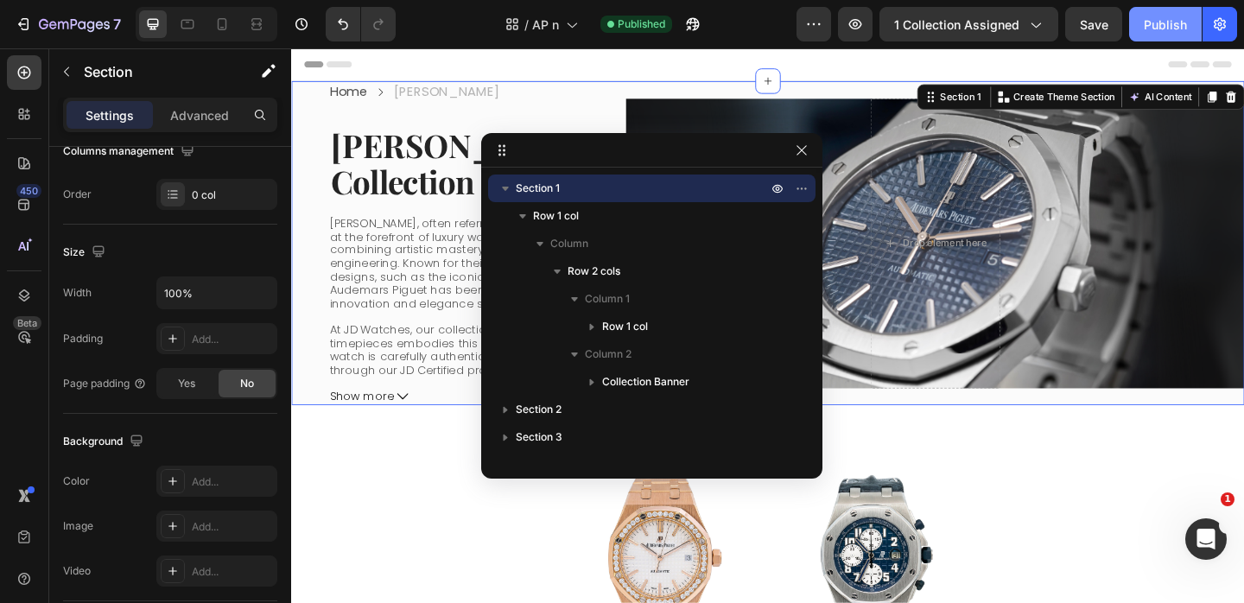
click at [1174, 28] on div "Publish" at bounding box center [1165, 25] width 43 height 18
